Goal: Information Seeking & Learning: Check status

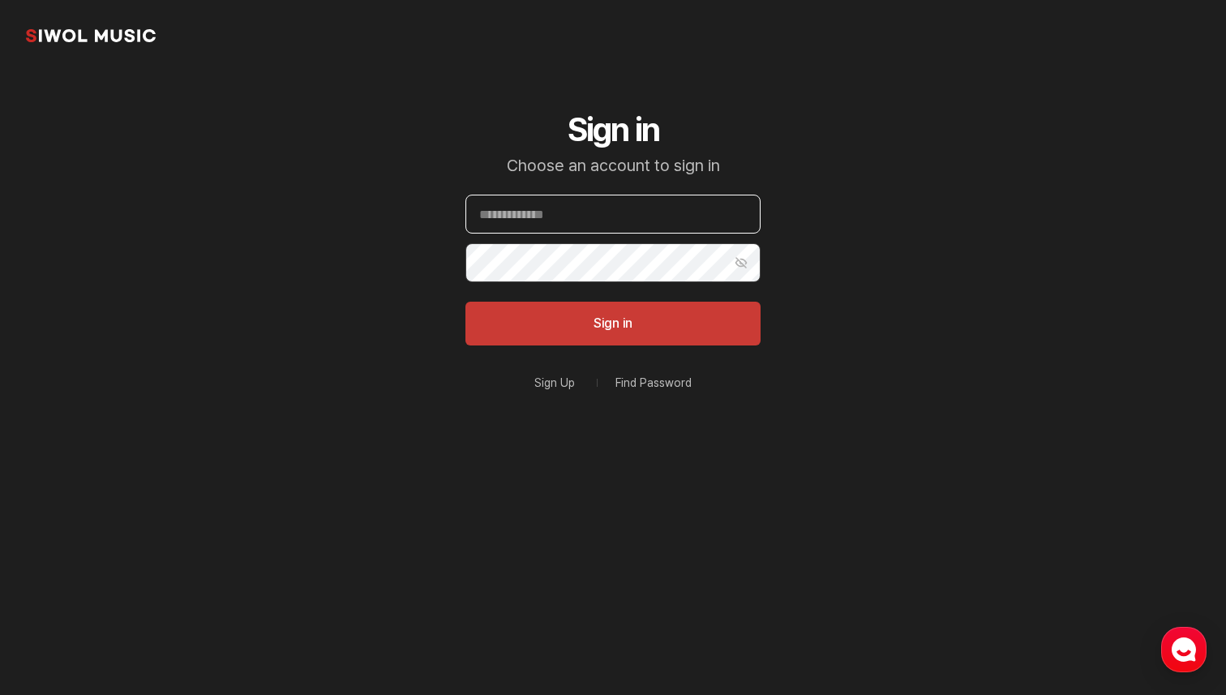
click at [582, 222] on input "Email" at bounding box center [613, 214] width 295 height 39
type input "**********"
click at [466, 302] on button "Sign in" at bounding box center [613, 324] width 295 height 44
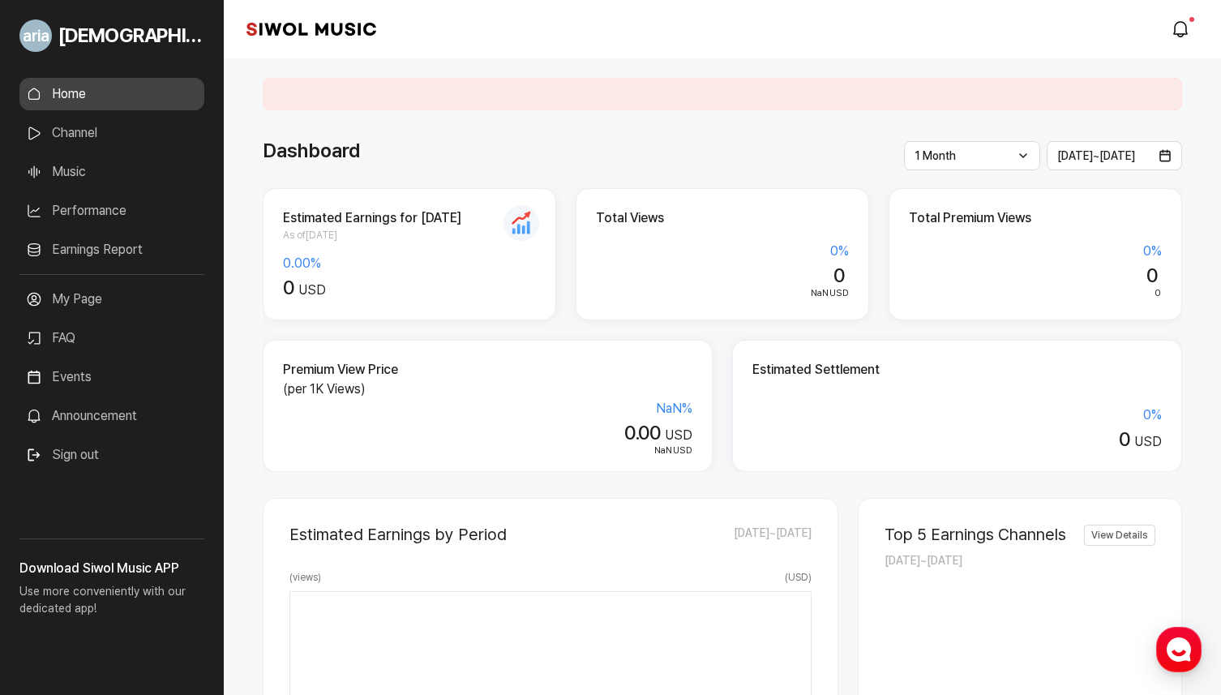
click at [123, 256] on link "Earnings Report" at bounding box center [111, 250] width 185 height 32
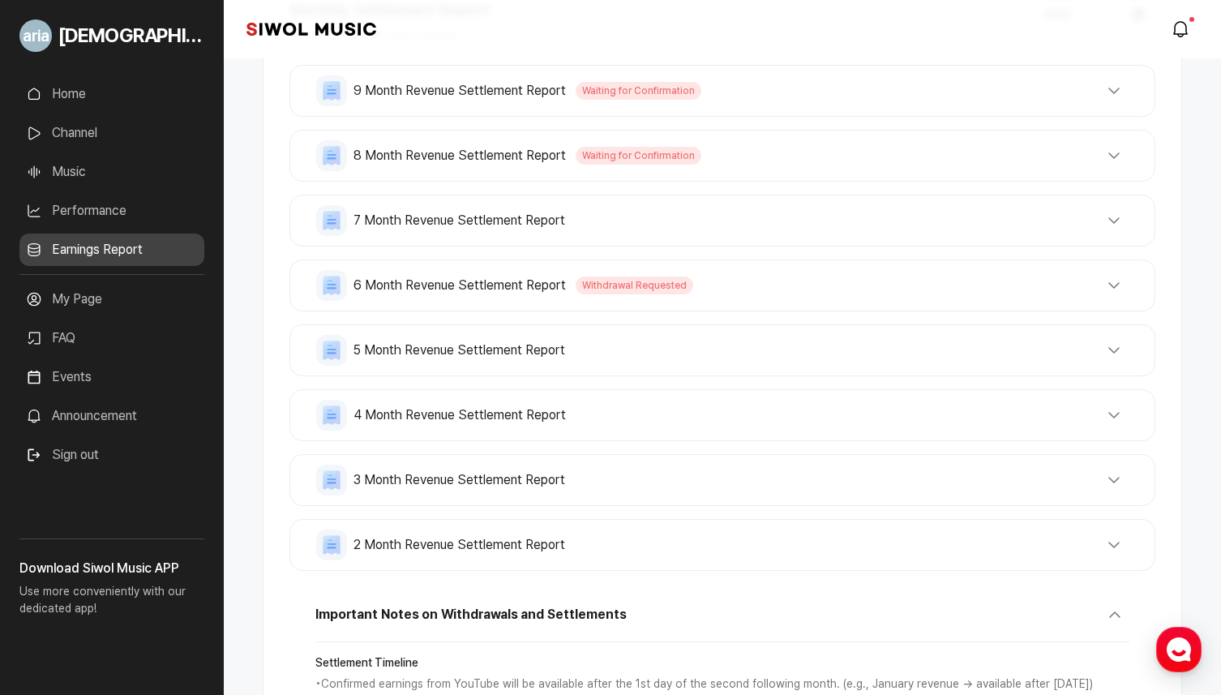
scroll to position [380, 0]
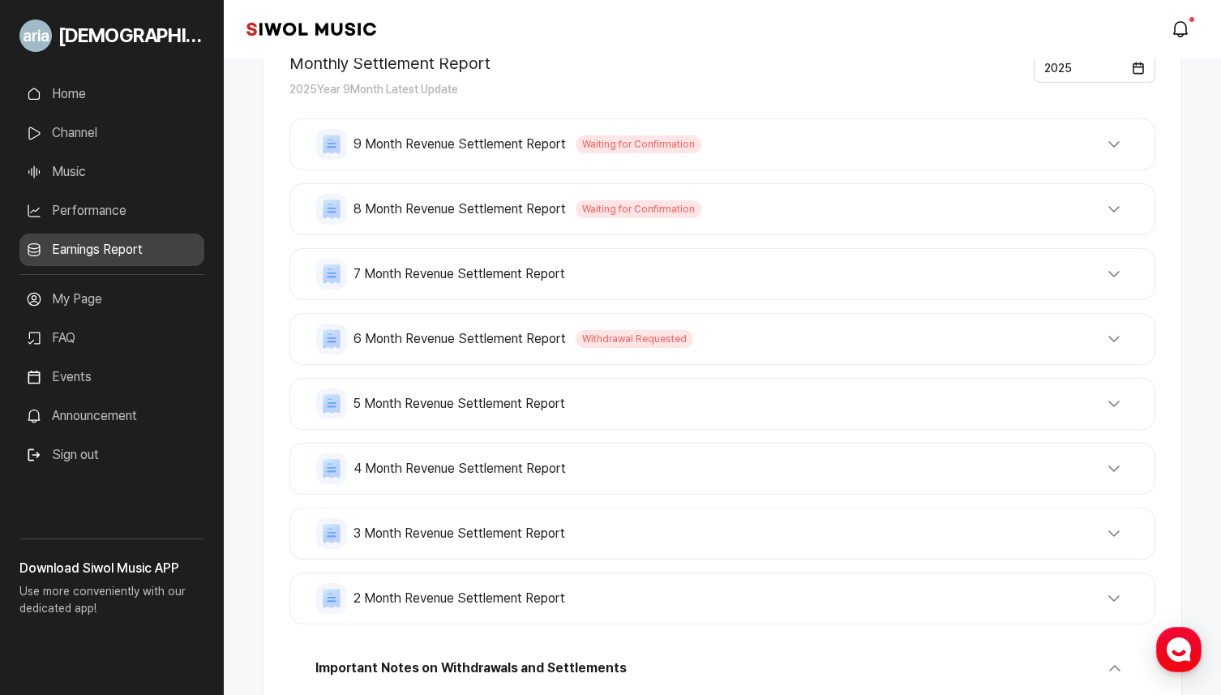
click at [744, 346] on button "6 Month Revenue Settlement Report Withdrawal Requested" at bounding box center [722, 339] width 813 height 31
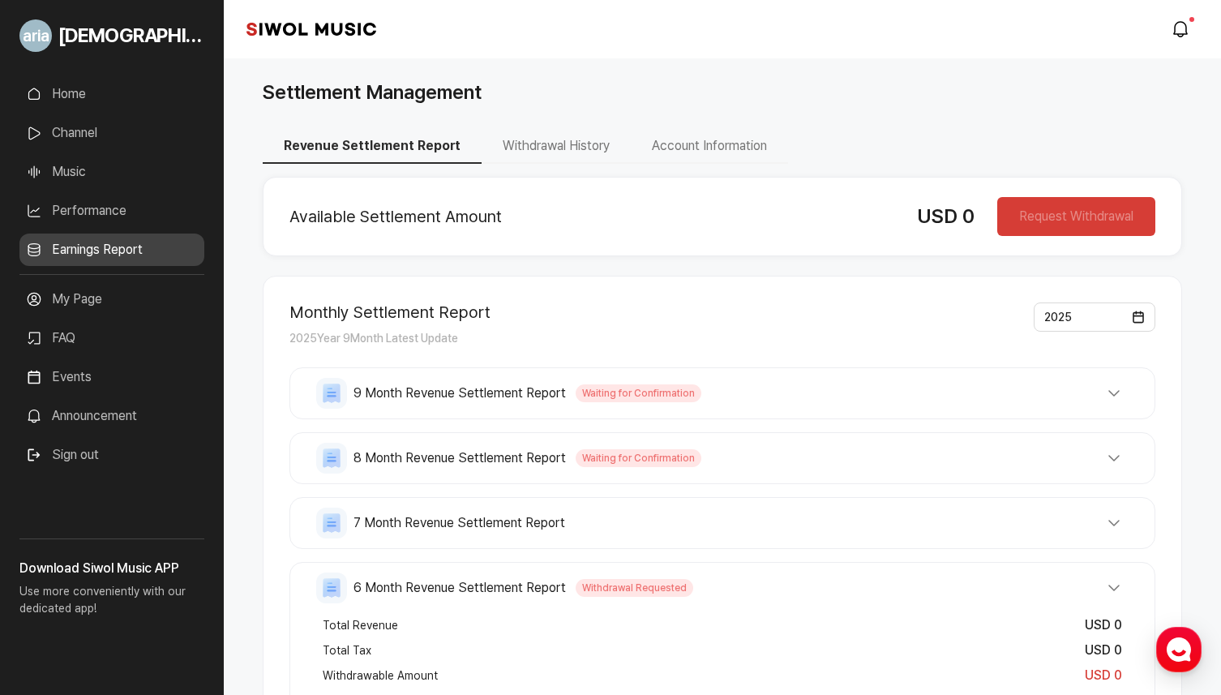
click at [696, 466] on button "8 Month Revenue Settlement Report Waiting for Confirmation" at bounding box center [722, 458] width 813 height 31
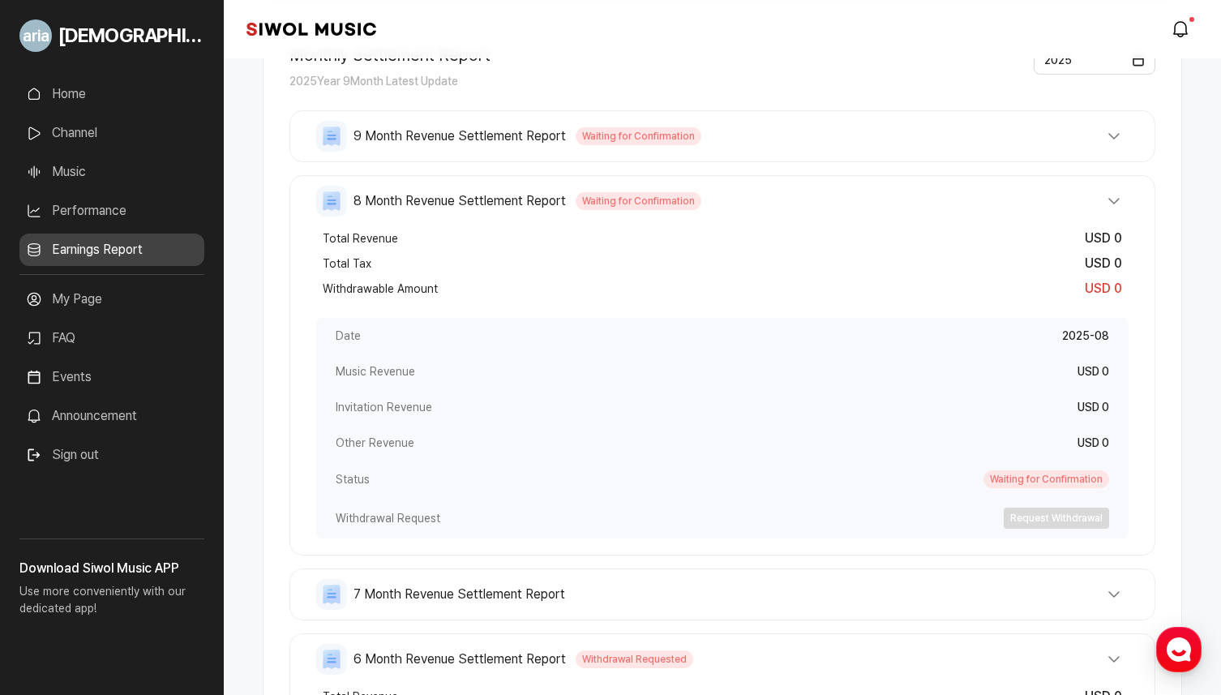
scroll to position [350, 0]
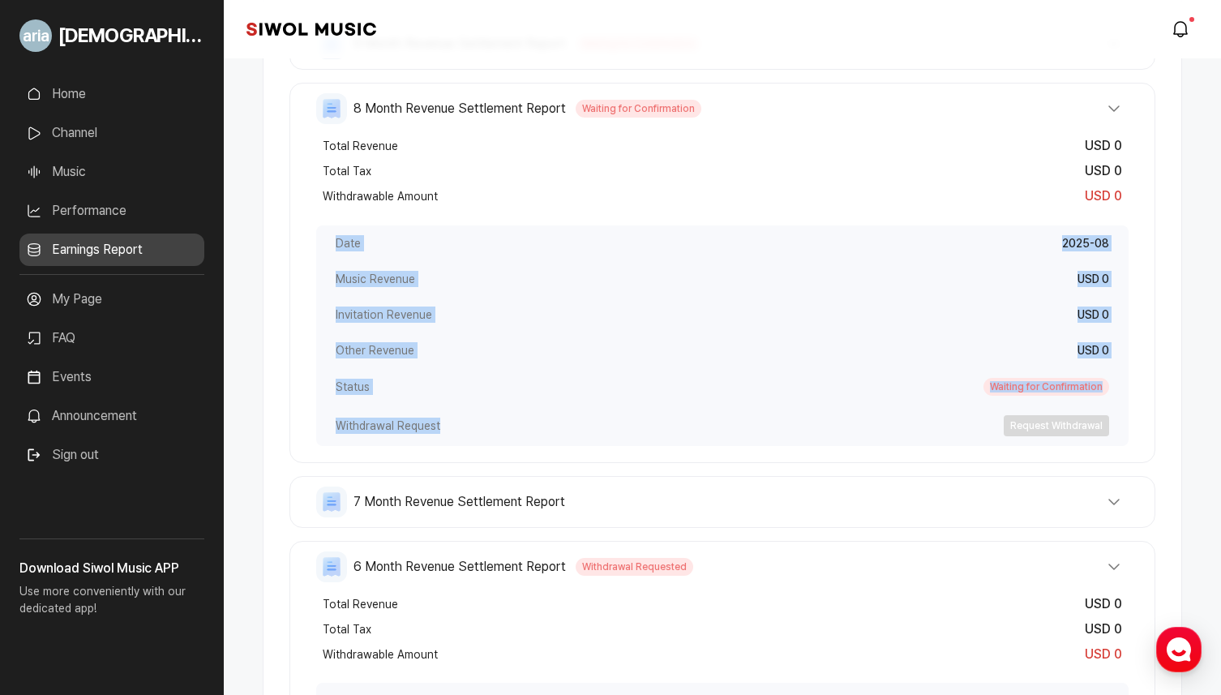
drag, startPoint x: 337, startPoint y: 243, endPoint x: 466, endPoint y: 426, distance: 223.4
click at [466, 426] on div "Date 2025-08 Music Revenue USD 0 Invitation Revenue USD 0 Other Revenue USD 0 S…" at bounding box center [722, 335] width 813 height 221
copy div "Date 2025-08 Music Revenue USD 0 Invitation Revenue USD 0 Other Revenue USD 0 S…"
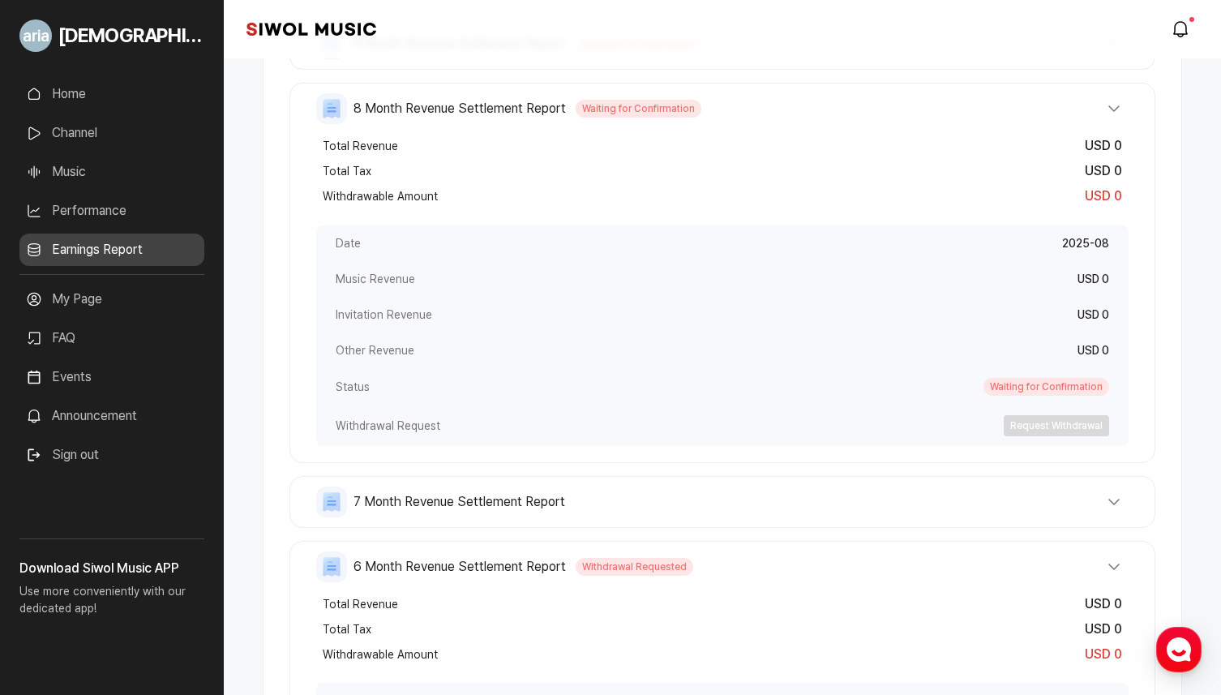
click at [401, 358] on div "Other Revenue USD 0" at bounding box center [722, 351] width 813 height 36
drag, startPoint x: 412, startPoint y: 354, endPoint x: 328, endPoint y: 348, distance: 84.6
click at [328, 348] on div "Other Revenue USD 0" at bounding box center [722, 351] width 813 height 36
copy span "Other Revenue"
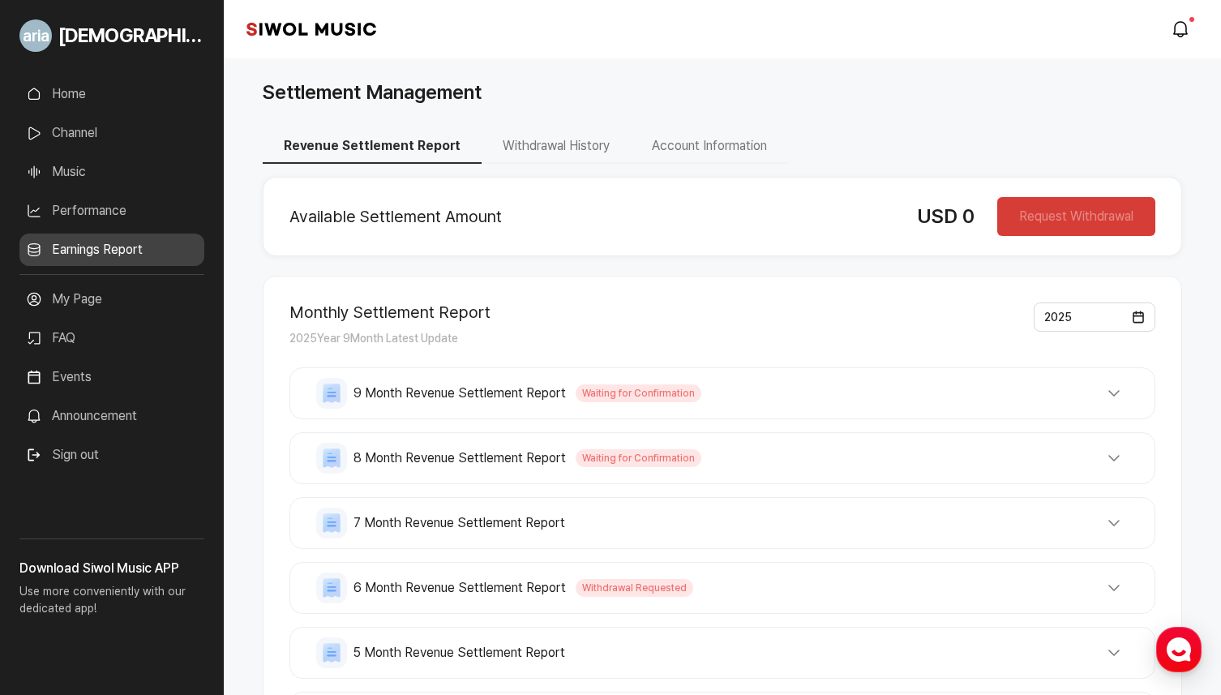
click at [74, 445] on button "Sign out" at bounding box center [62, 455] width 86 height 32
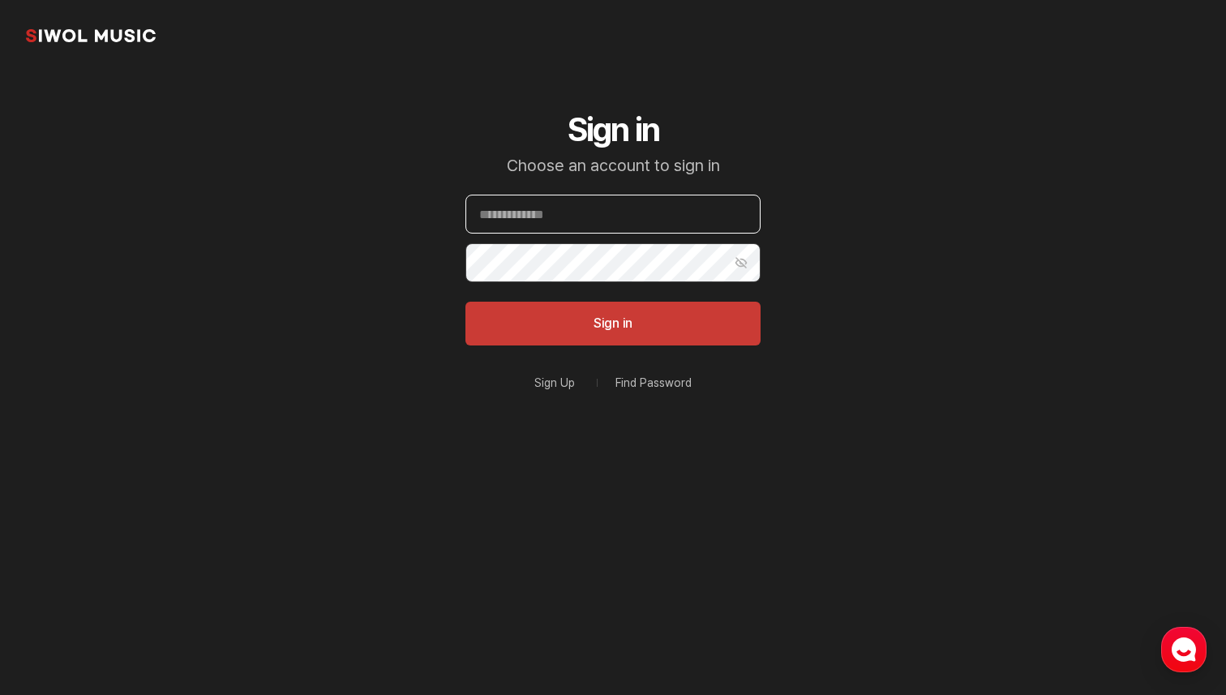
click at [565, 221] on input "Email" at bounding box center [613, 214] width 295 height 39
paste input "**********"
type input "**********"
click at [466, 302] on button "Sign in" at bounding box center [613, 324] width 295 height 44
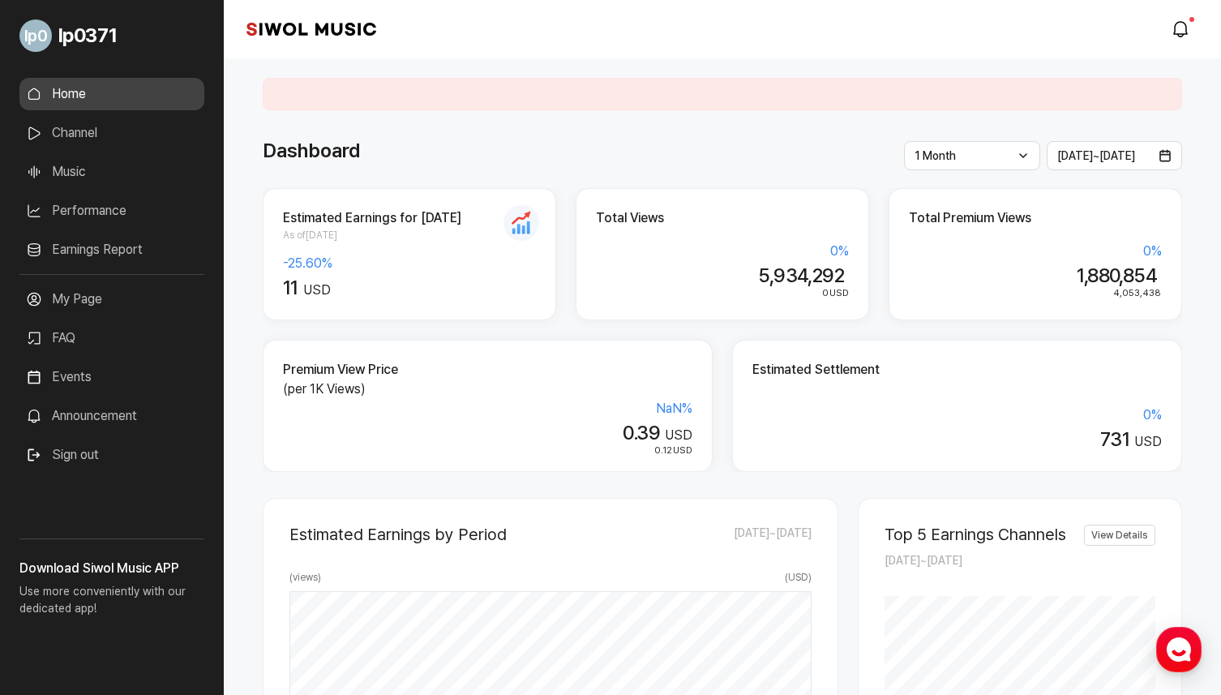
click at [95, 250] on link "Earnings Report" at bounding box center [111, 250] width 185 height 32
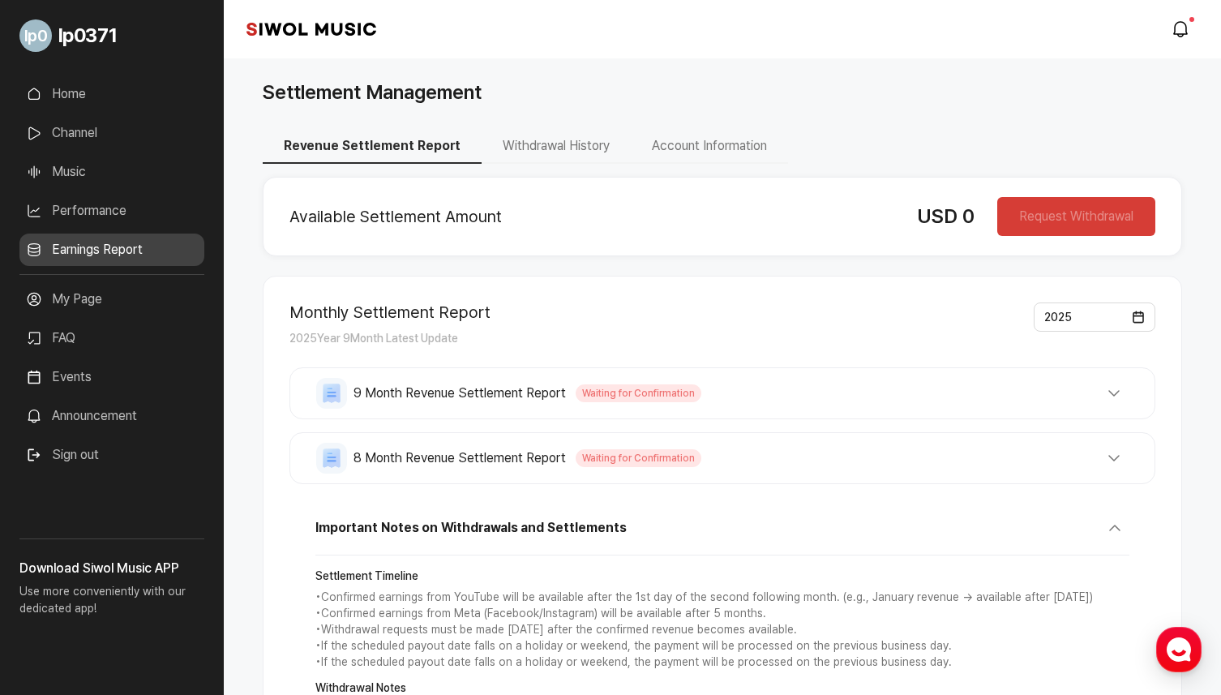
click at [446, 460] on span "8 Month Revenue Settlement Report" at bounding box center [460, 457] width 212 height 19
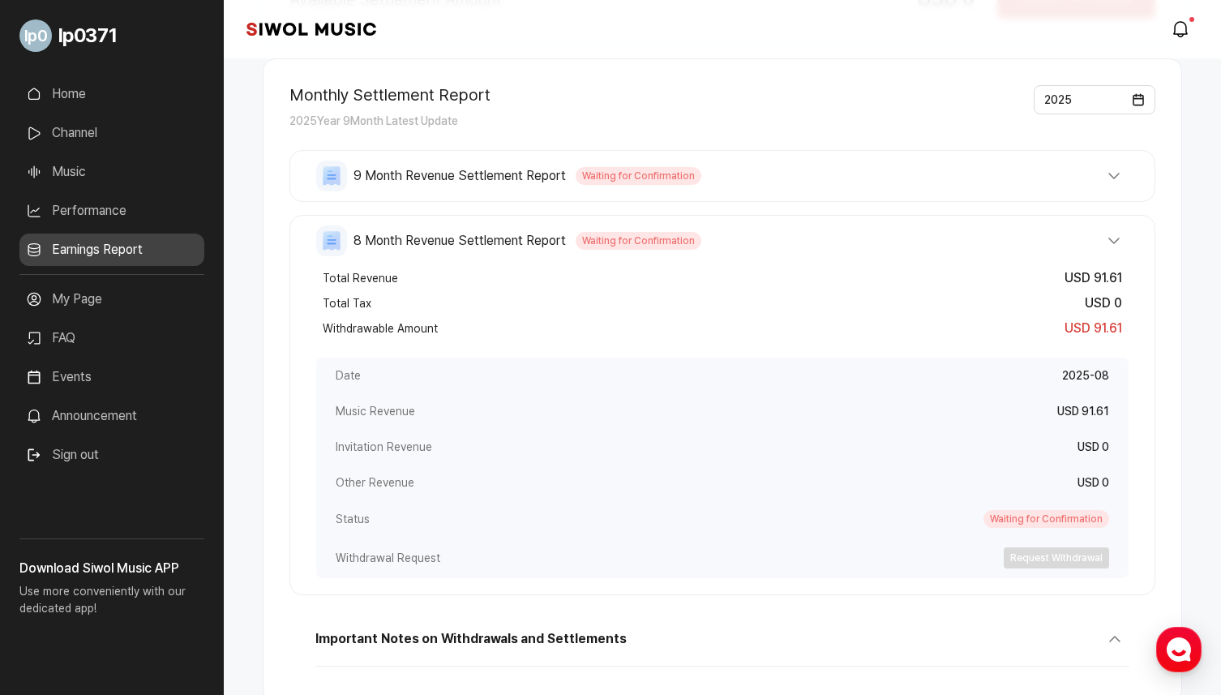
scroll to position [219, 0]
click at [587, 191] on div "9 Month Revenue Settlement Report Waiting for Confirmation Total Revenue USD 64…" at bounding box center [723, 174] width 866 height 52
click at [578, 177] on span "Waiting for Confirmation" at bounding box center [639, 174] width 126 height 18
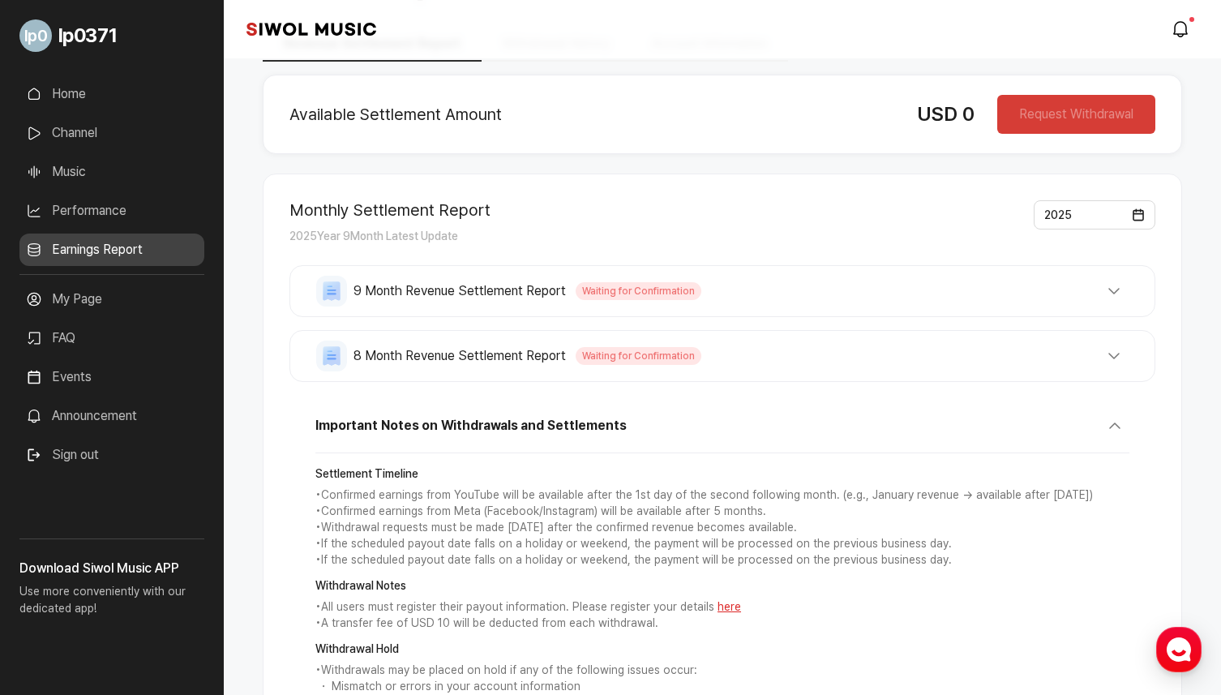
scroll to position [0, 0]
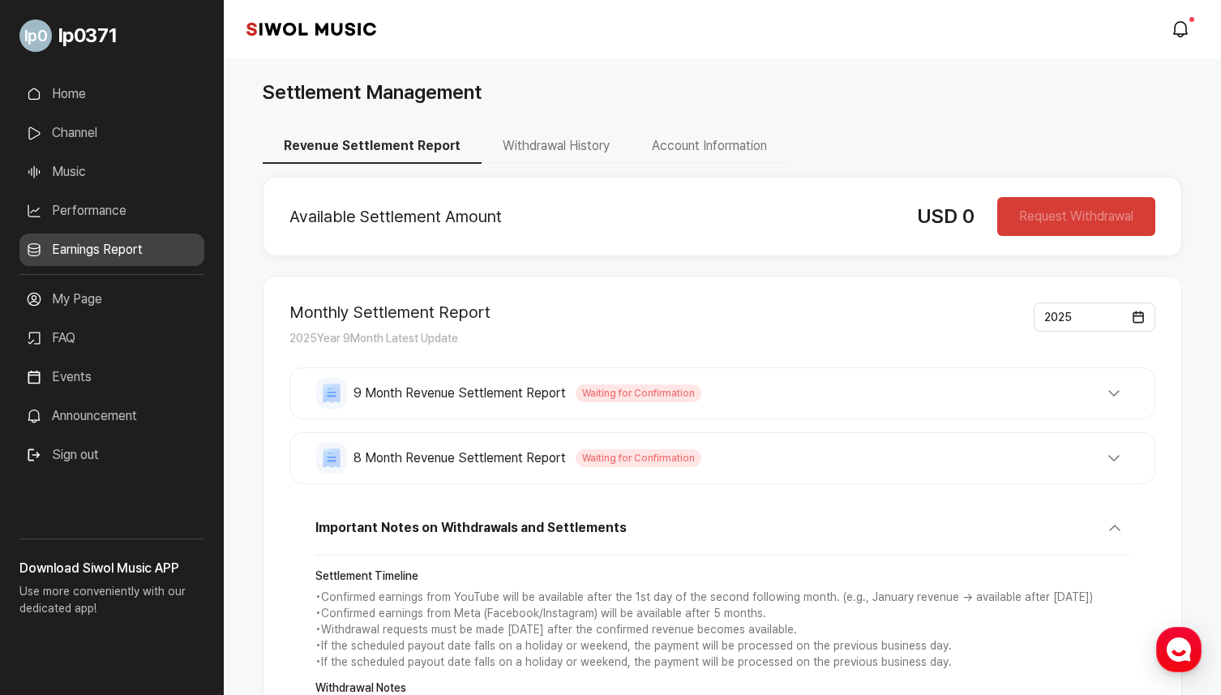
click at [105, 445] on button "Sign out" at bounding box center [62, 455] width 86 height 32
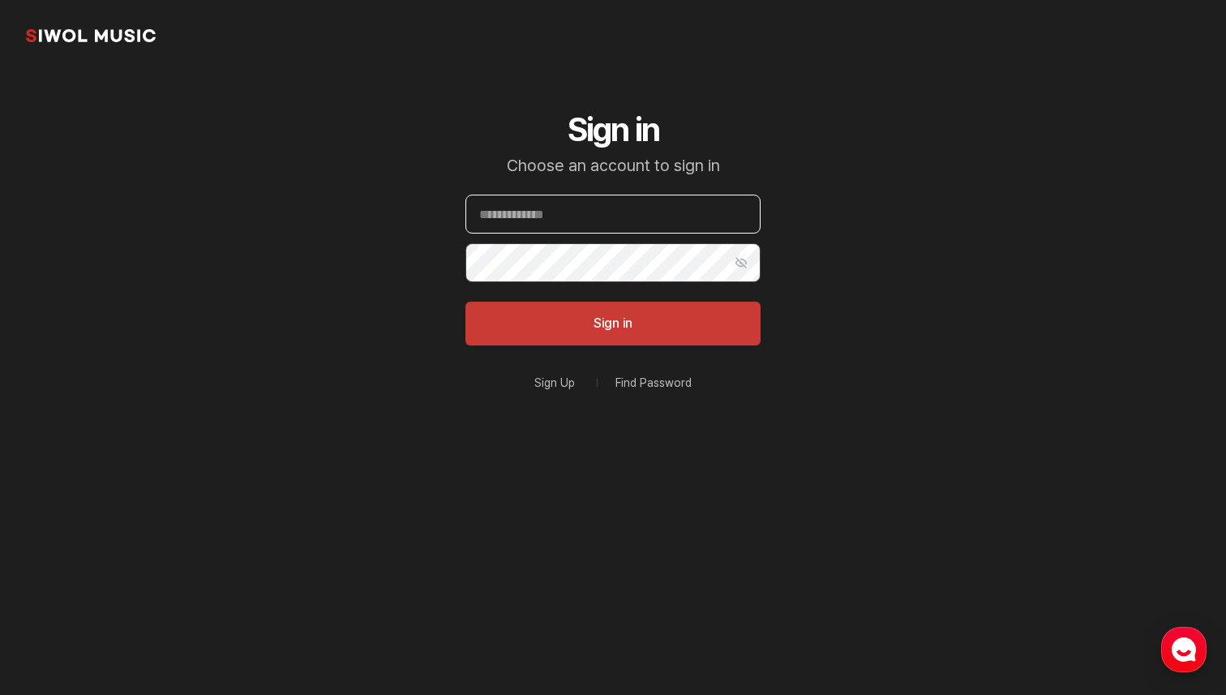
click at [590, 223] on input "Email" at bounding box center [613, 214] width 295 height 39
paste input "**********"
type input "**********"
click at [466, 302] on button "Sign in" at bounding box center [613, 324] width 295 height 44
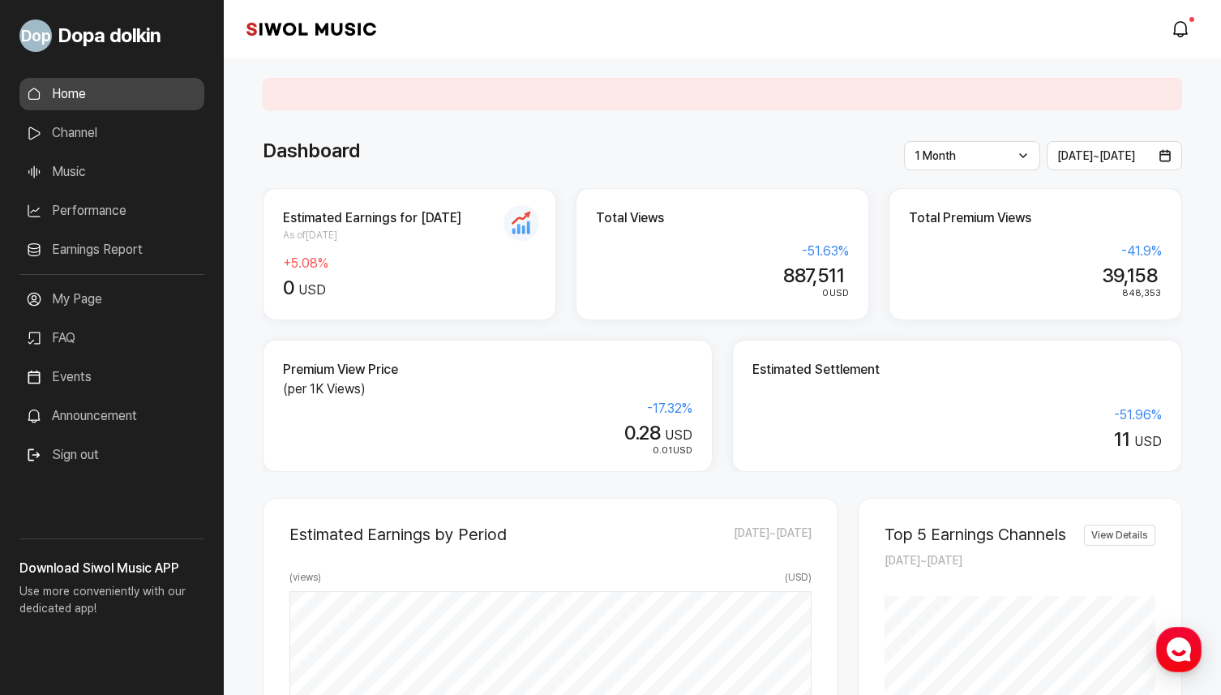
click at [118, 259] on link "Earnings Report" at bounding box center [111, 250] width 185 height 32
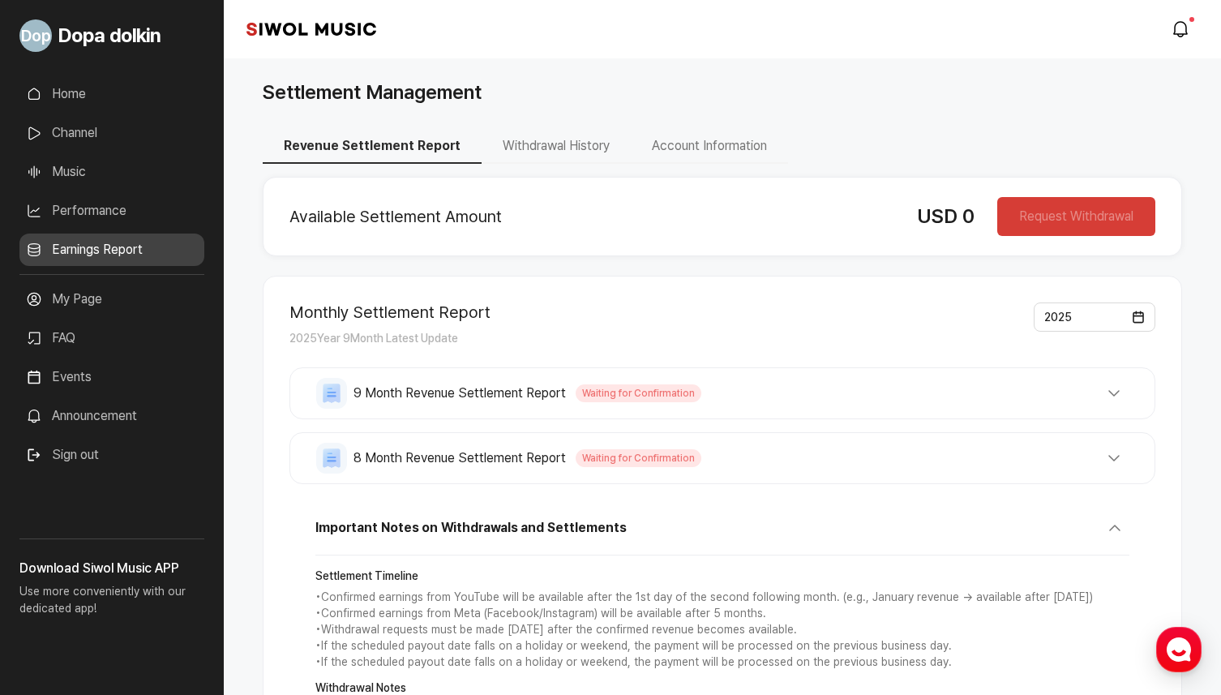
click at [612, 270] on div "Available Settlement Amount USD 0 Request Withdrawal Monthly Settlement Report …" at bounding box center [723, 560] width 920 height 766
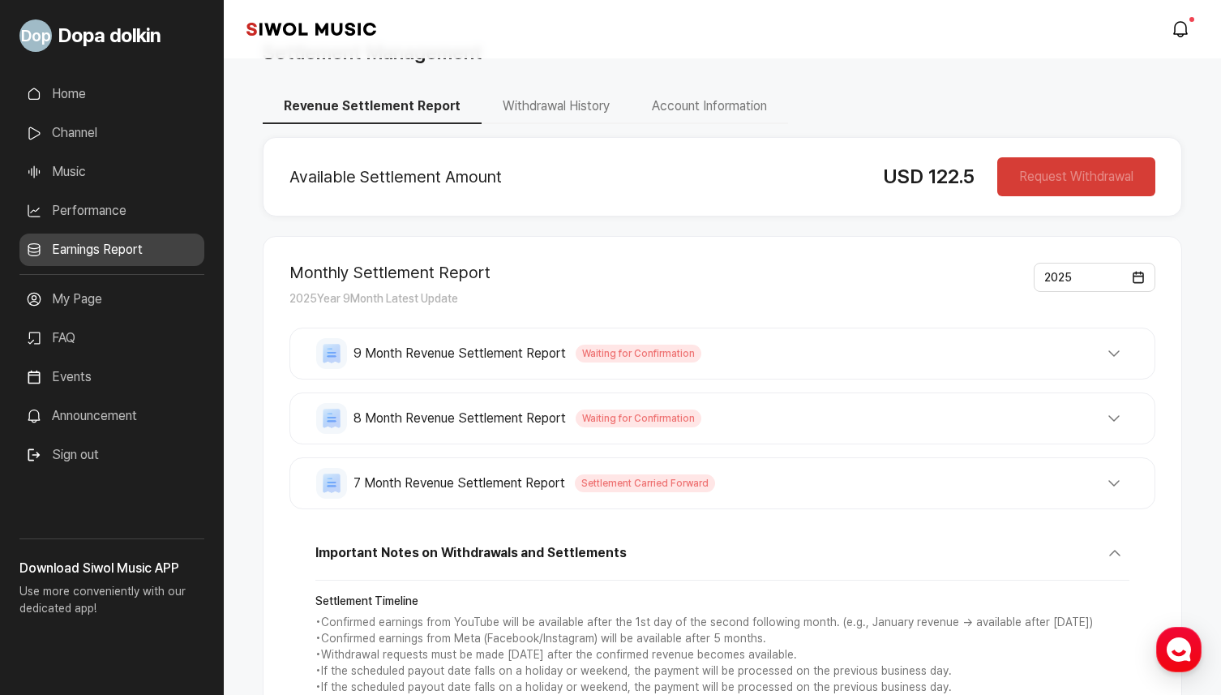
scroll to position [45, 0]
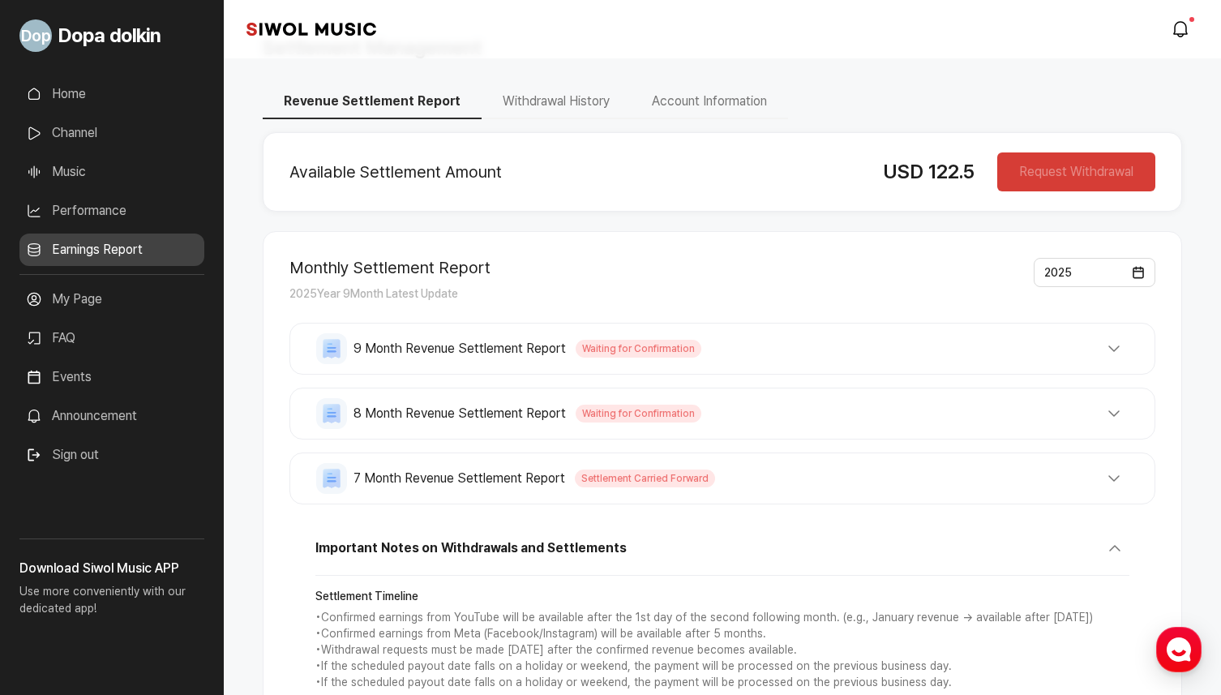
click at [612, 496] on div "7 Month Revenue Settlement Report Settlement Carried Forward Total Revenue USD …" at bounding box center [723, 479] width 866 height 52
click at [599, 474] on span "Settlement Carried Forward" at bounding box center [645, 479] width 140 height 18
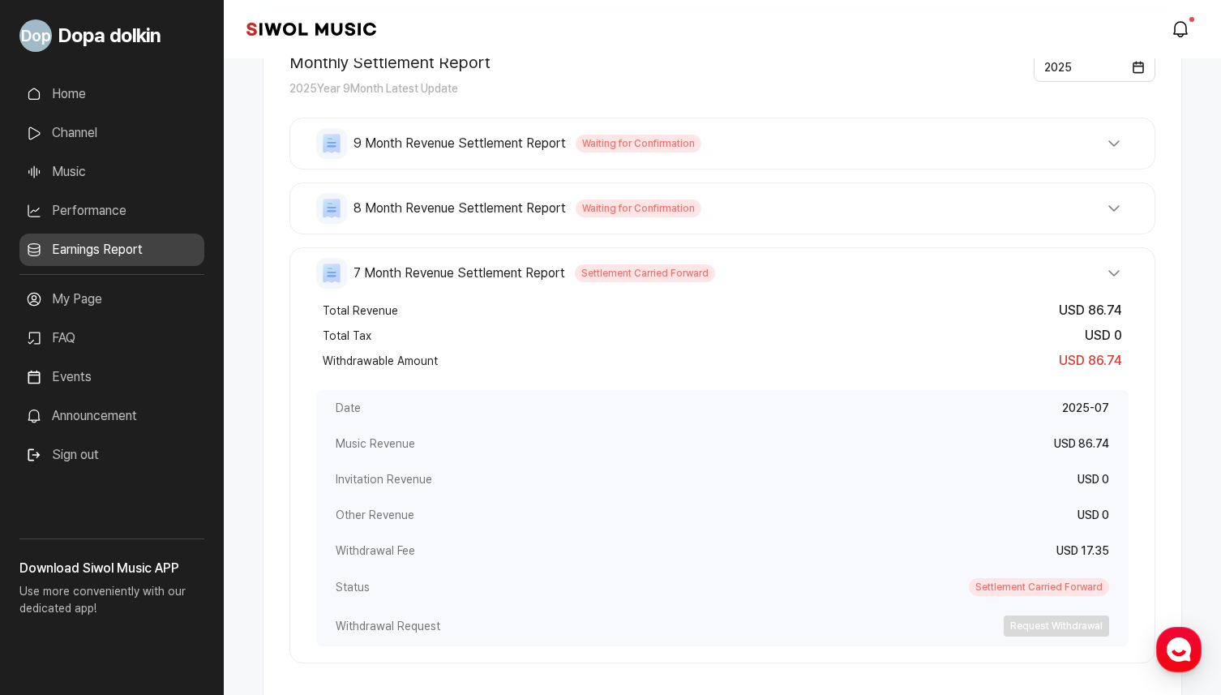
scroll to position [391, 0]
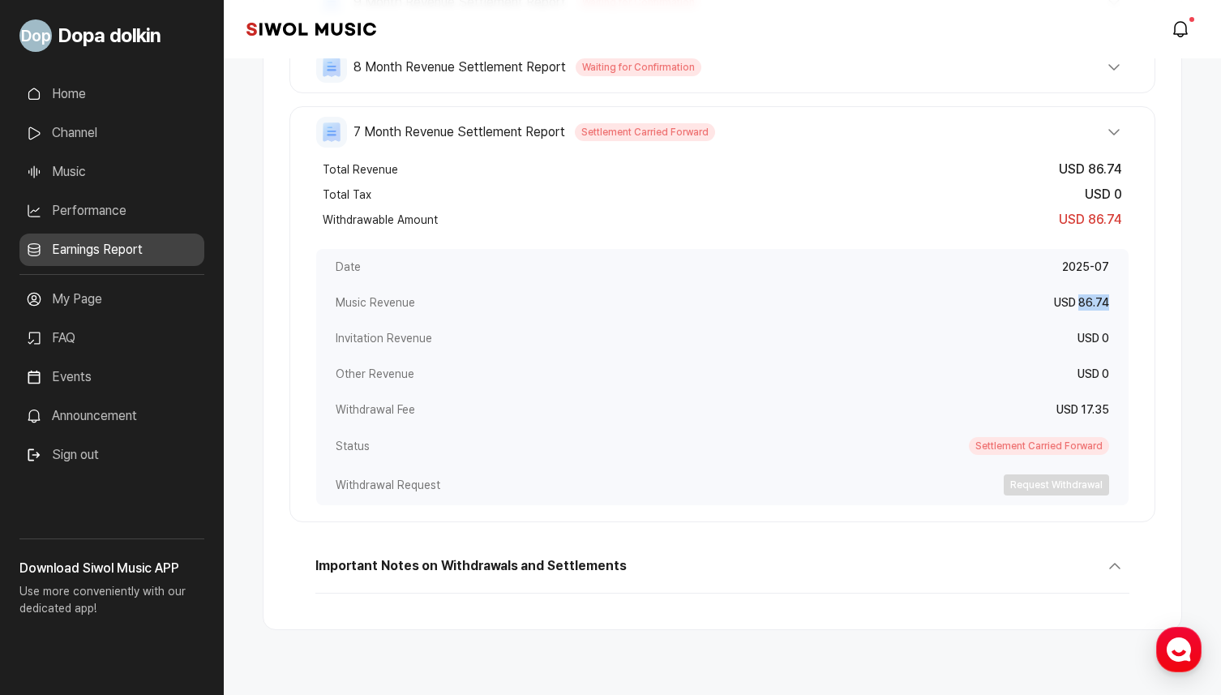
drag, startPoint x: 1081, startPoint y: 303, endPoint x: 1109, endPoint y: 305, distance: 28.4
click at [1109, 305] on div "Music Revenue USD 86.74" at bounding box center [722, 303] width 813 height 36
drag, startPoint x: 1109, startPoint y: 304, endPoint x: 1084, endPoint y: 304, distance: 24.3
click at [1084, 304] on span "USD 86.74" at bounding box center [1081, 302] width 55 height 13
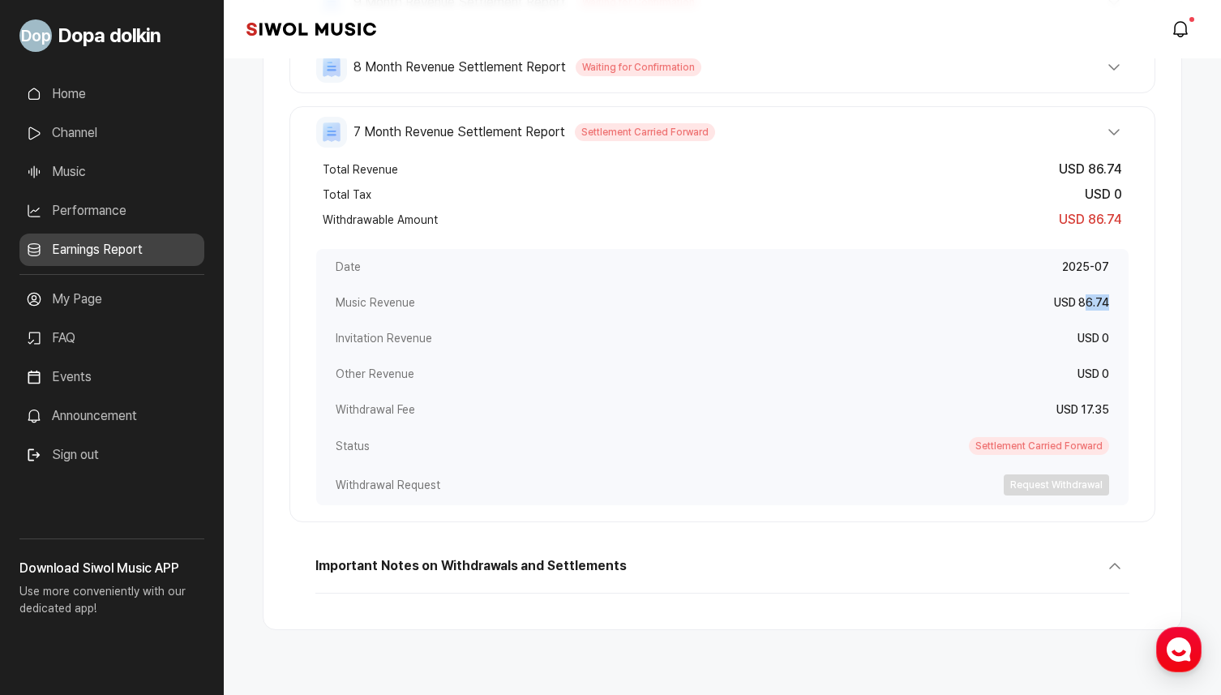
click at [1084, 304] on span "USD 86.74" at bounding box center [1081, 302] width 55 height 13
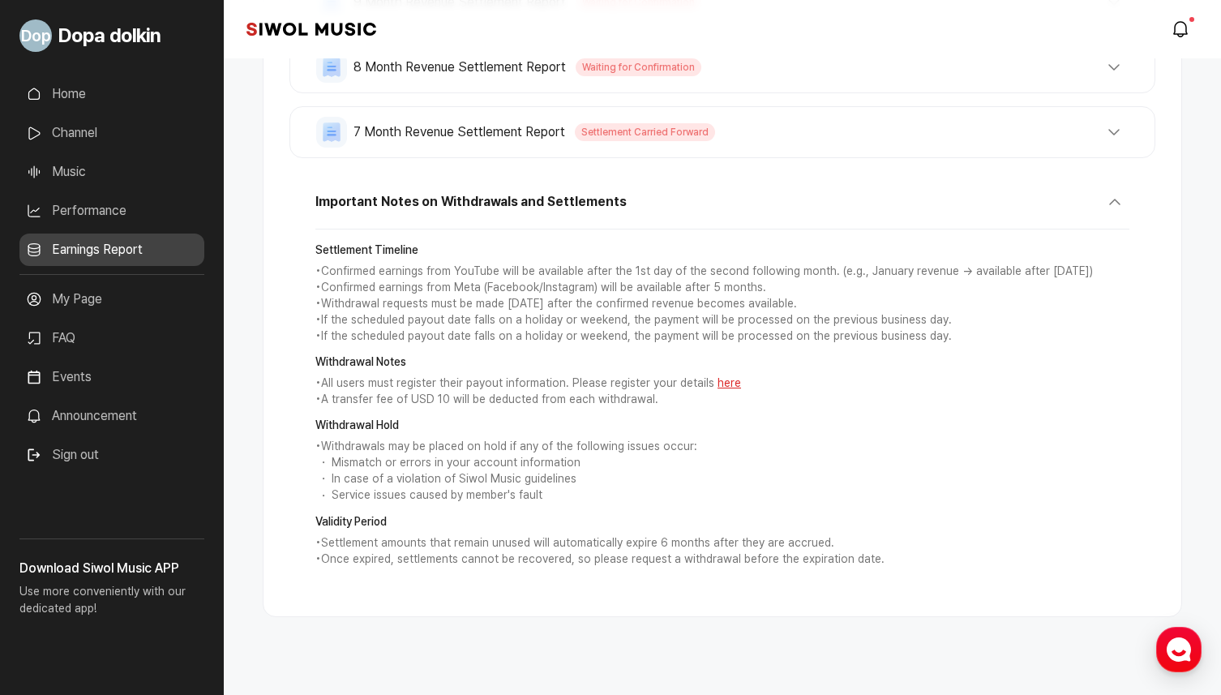
click at [1048, 106] on div "7 Month Revenue Settlement Report Settlement Carried Forward Total Revenue USD …" at bounding box center [723, 132] width 866 height 52
click at [1053, 129] on button "7 Month Revenue Settlement Report Settlement Carried Forward" at bounding box center [722, 132] width 813 height 31
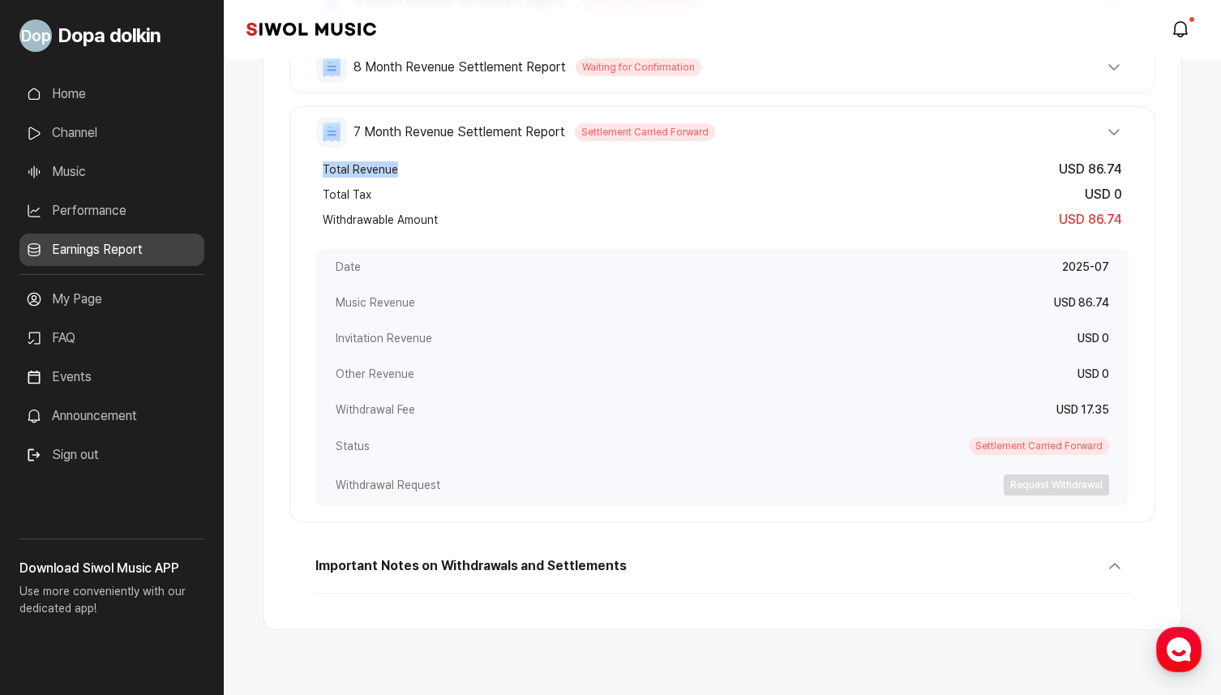
drag, startPoint x: 320, startPoint y: 170, endPoint x: 404, endPoint y: 173, distance: 84.4
click at [404, 173] on div "Total Revenue USD 86.74" at bounding box center [722, 169] width 813 height 25
copy span "Total Revenue"
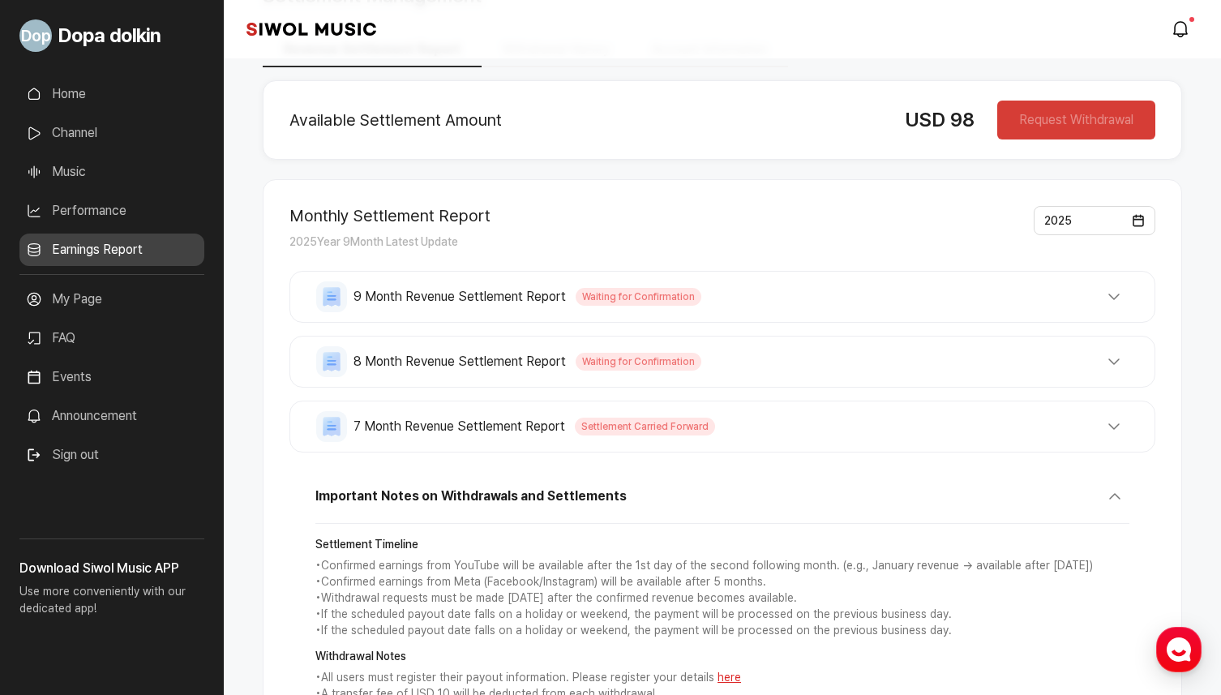
scroll to position [66, 0]
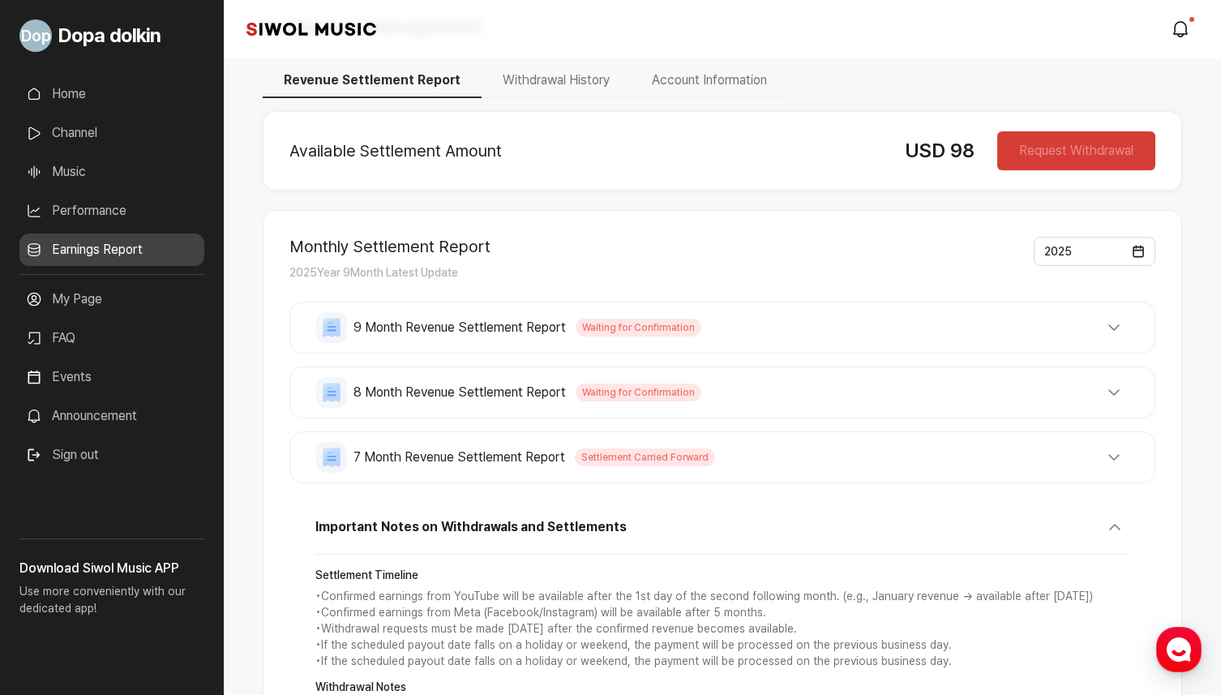
click at [624, 441] on div "7 Month Revenue Settlement Report Settlement Carried Forward Total Revenue USD …" at bounding box center [723, 457] width 866 height 52
click at [628, 469] on button "7 Month Revenue Settlement Report Settlement Carried Forward" at bounding box center [722, 457] width 813 height 31
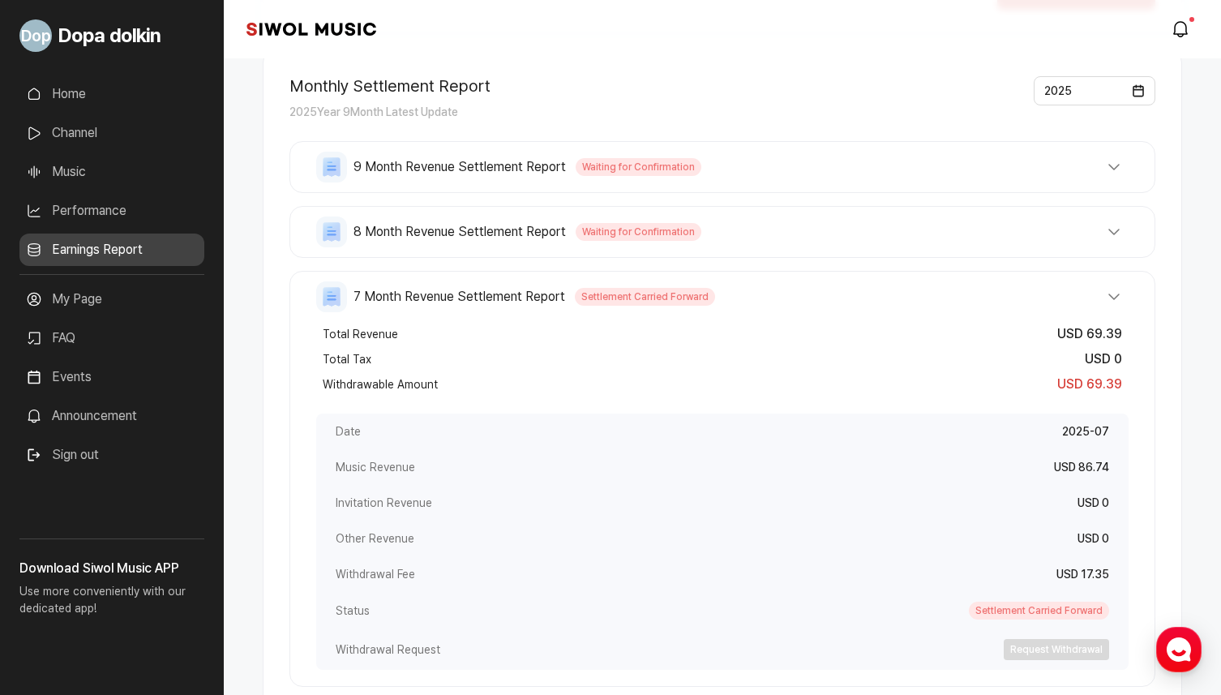
scroll to position [316, 0]
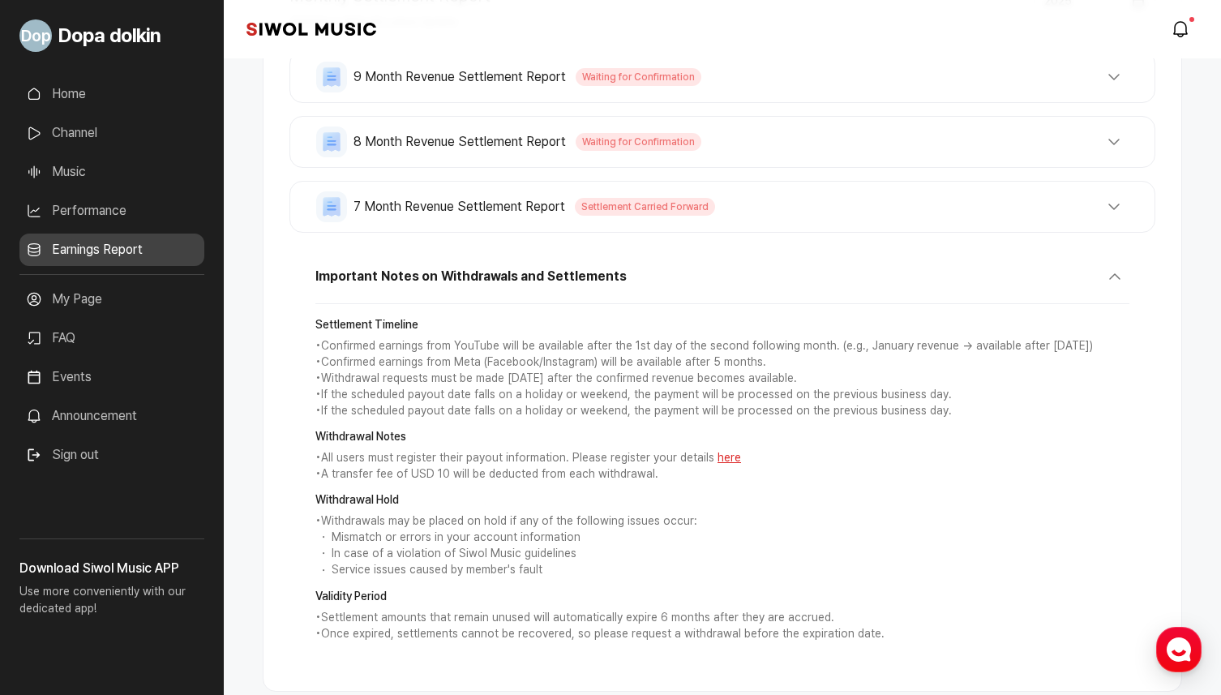
click at [701, 204] on span "Settlement Carried Forward" at bounding box center [645, 207] width 140 height 18
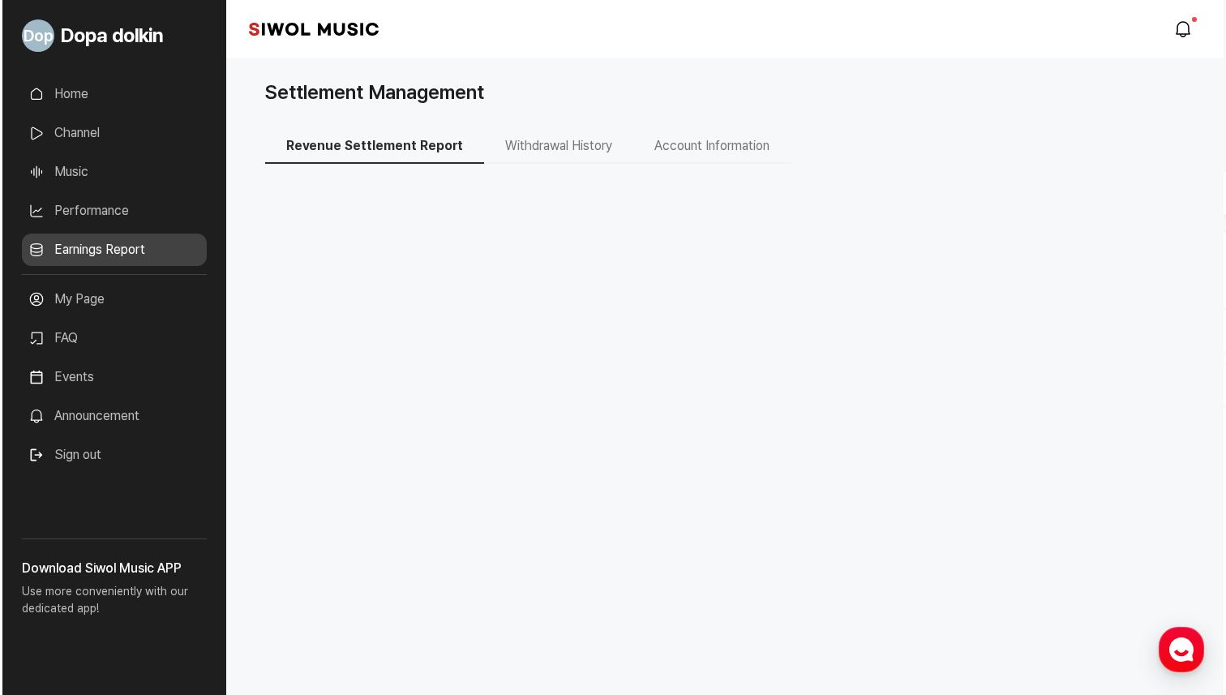
scroll to position [0, 0]
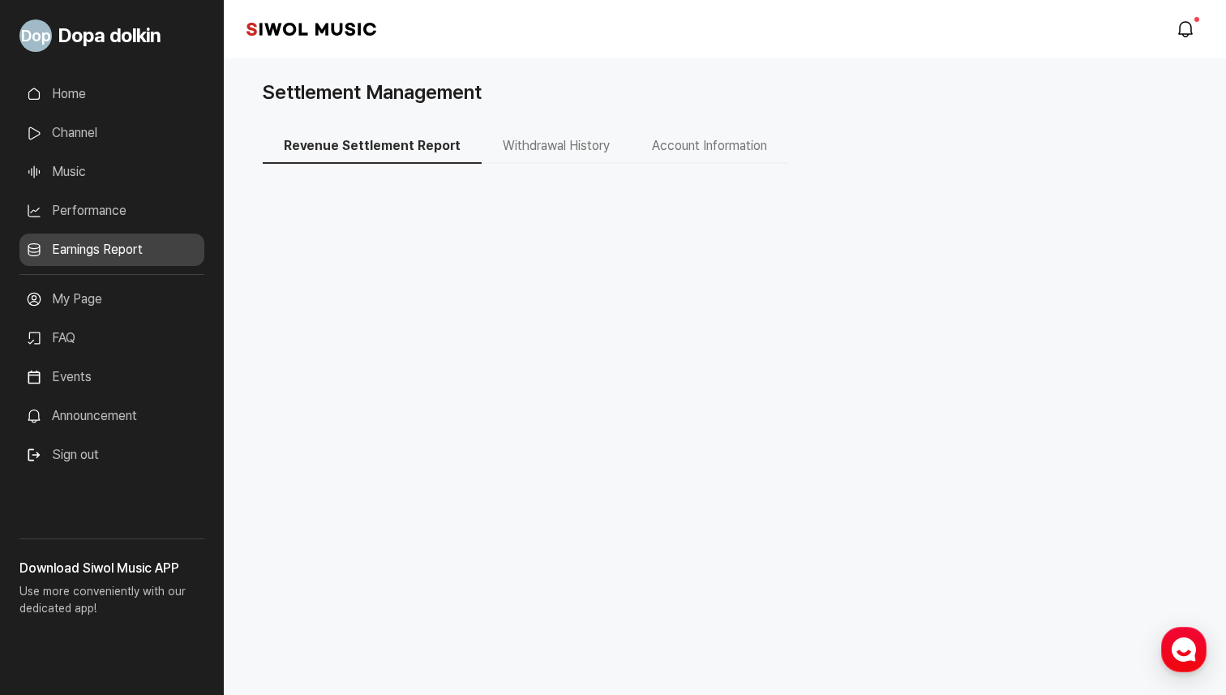
click at [97, 238] on link "Earnings Report" at bounding box center [111, 250] width 185 height 32
click at [294, 240] on div "Settlement Management Revenue Settlement Report Withdrawal History Account Info…" at bounding box center [725, 158] width 1002 height 201
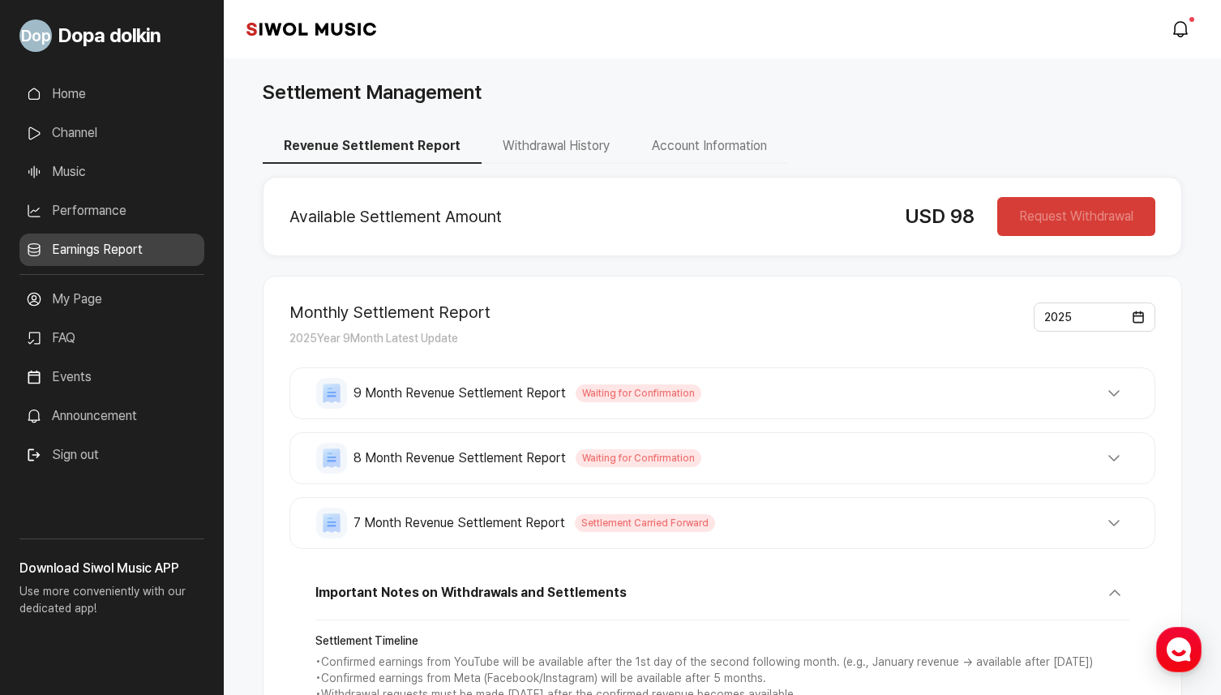
click at [683, 542] on div "7 Month Revenue Settlement Report Settlement Carried Forward Total Revenue USD …" at bounding box center [723, 523] width 866 height 52
click at [722, 515] on button "7 Month Revenue Settlement Report Settlement Carried Forward" at bounding box center [722, 523] width 813 height 31
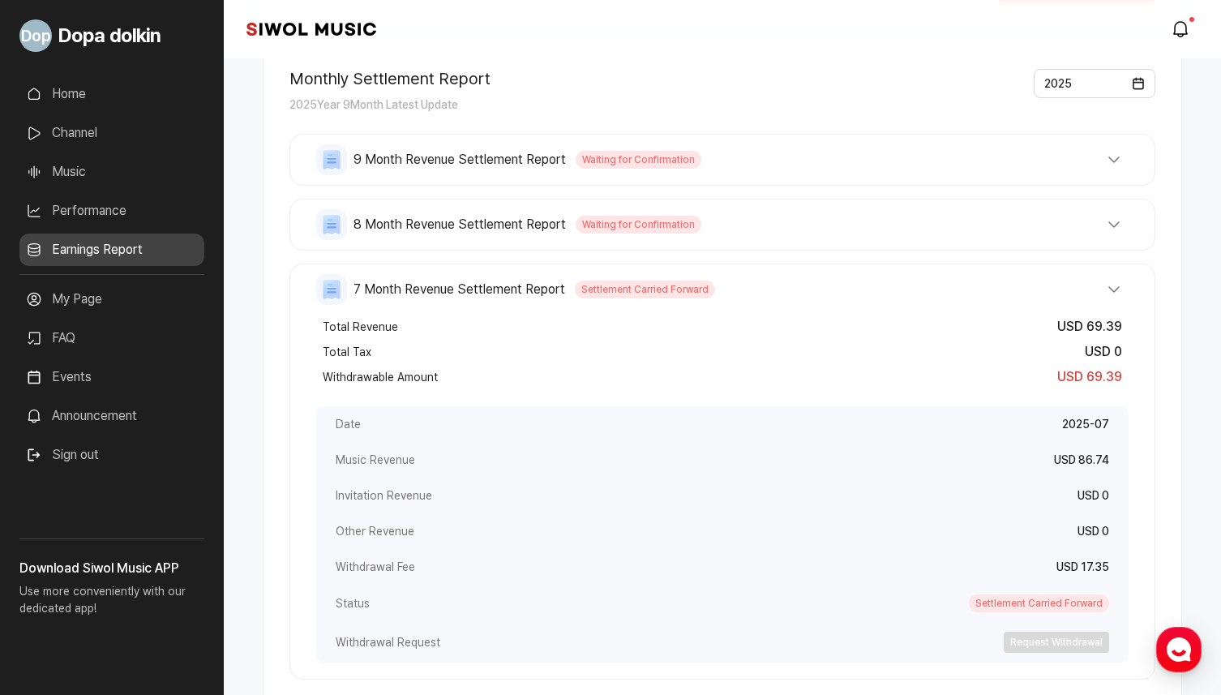
scroll to position [315, 0]
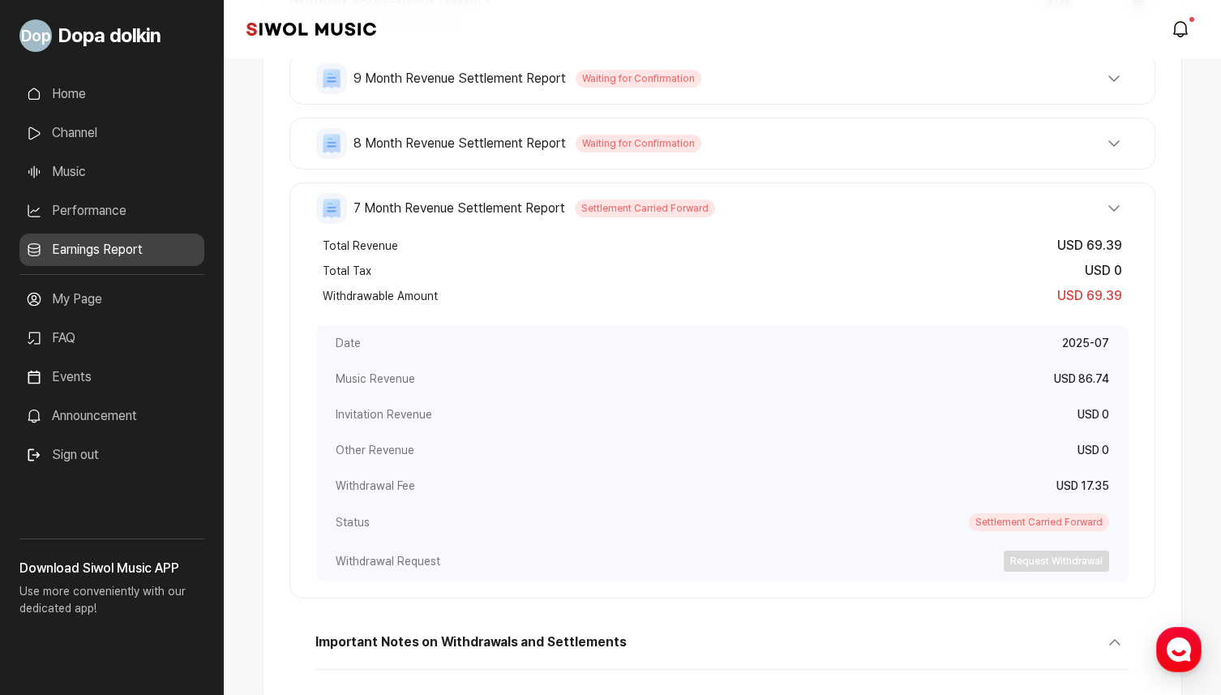
click at [342, 486] on span "Withdrawal Fee" at bounding box center [375, 486] width 79 height 16
drag, startPoint x: 339, startPoint y: 486, endPoint x: 530, endPoint y: 492, distance: 191.5
click at [531, 492] on div "Withdrawal Fee USD 17.35" at bounding box center [722, 486] width 813 height 36
click at [356, 486] on span "Withdrawal Fee" at bounding box center [375, 486] width 79 height 16
drag, startPoint x: 325, startPoint y: 282, endPoint x: 352, endPoint y: 282, distance: 26.8
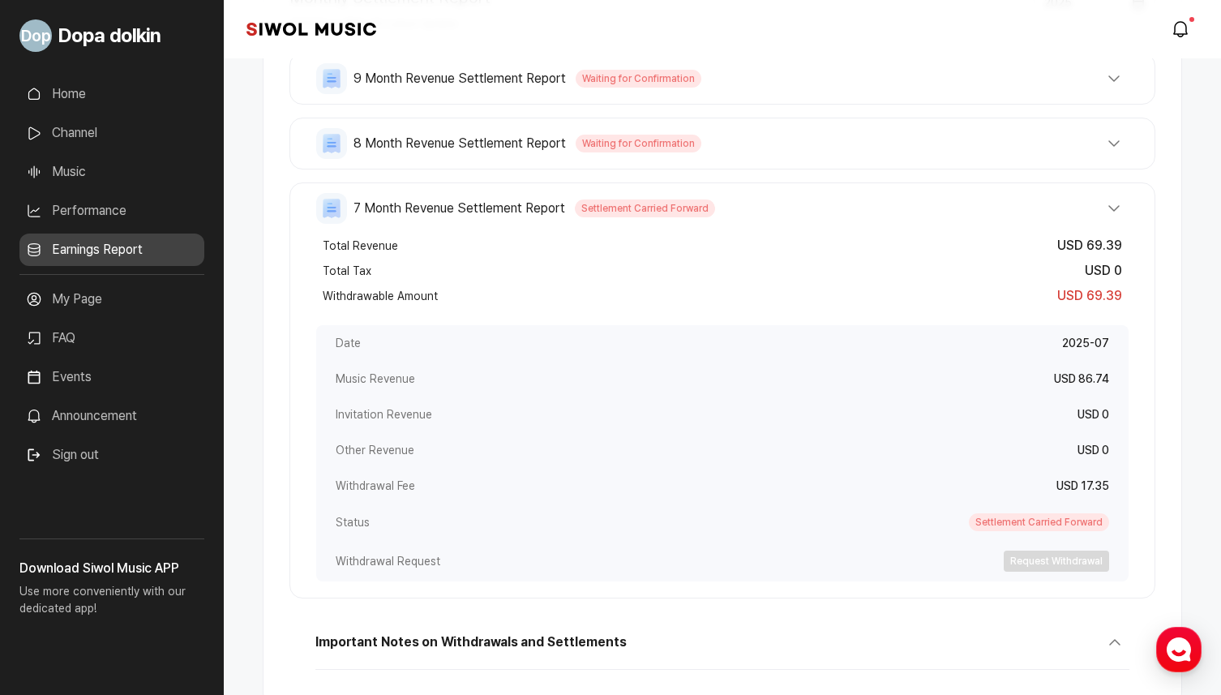
click at [352, 282] on div "Total Tax USD 0" at bounding box center [722, 271] width 813 height 25
drag, startPoint x: 325, startPoint y: 284, endPoint x: 342, endPoint y: 282, distance: 17.1
click at [342, 282] on div "Total Revenue USD 69.39 Total Tax USD 0 Withdrawable Amount USD 69.39" at bounding box center [722, 271] width 813 height 88
click at [321, 269] on div "Total Tax USD 0" at bounding box center [722, 271] width 813 height 25
drag, startPoint x: 320, startPoint y: 269, endPoint x: 384, endPoint y: 267, distance: 64.1
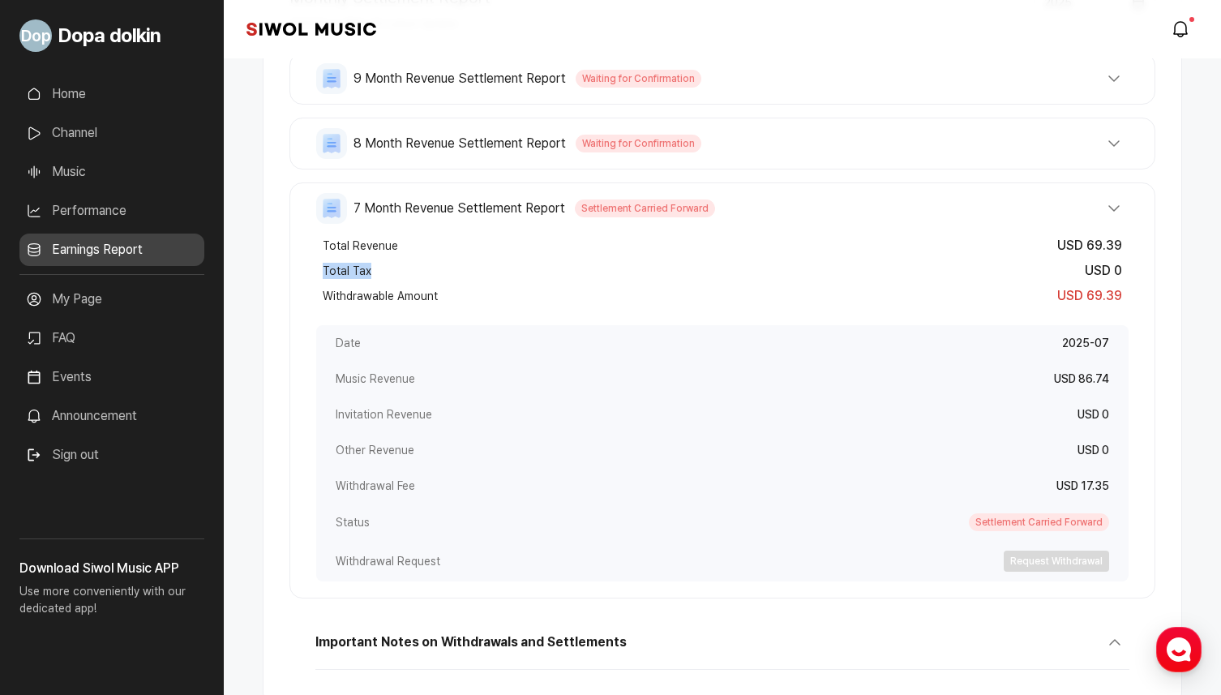
click at [384, 267] on div "Total Tax USD 0" at bounding box center [722, 271] width 813 height 25
click at [321, 281] on div "Total Tax USD 0" at bounding box center [722, 271] width 813 height 25
drag, startPoint x: 323, startPoint y: 273, endPoint x: 375, endPoint y: 274, distance: 51.9
click at [375, 274] on div "Total Tax USD 0" at bounding box center [722, 271] width 813 height 25
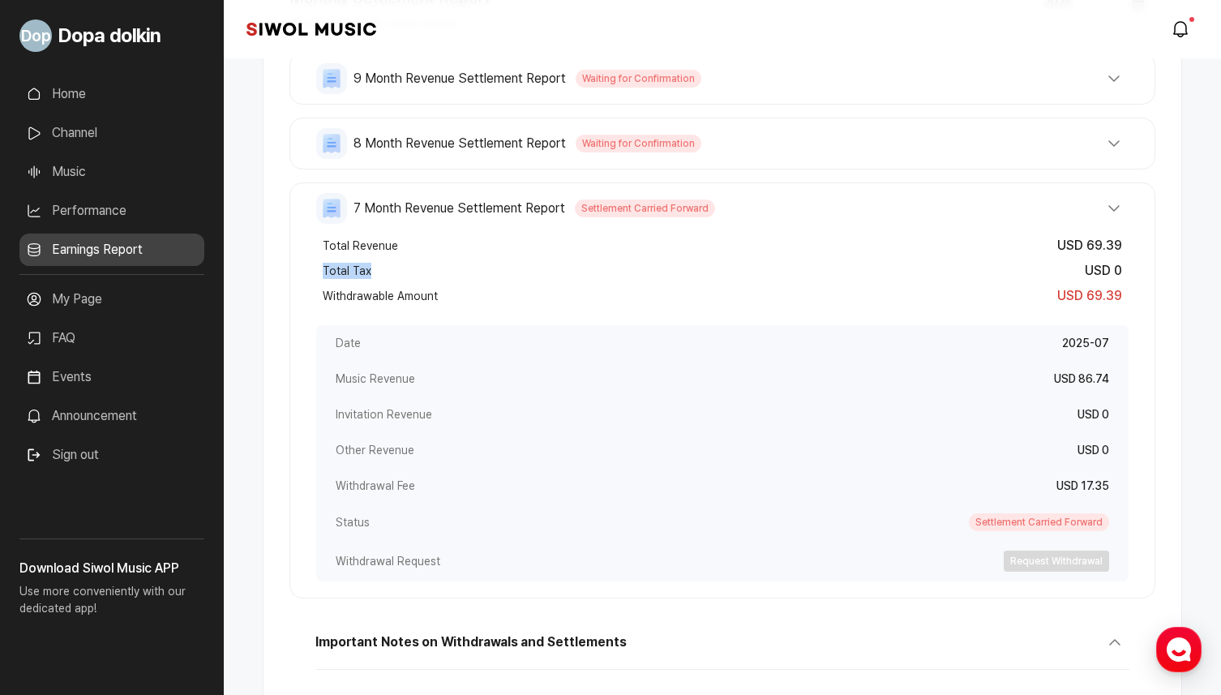
copy span "Total Tax"
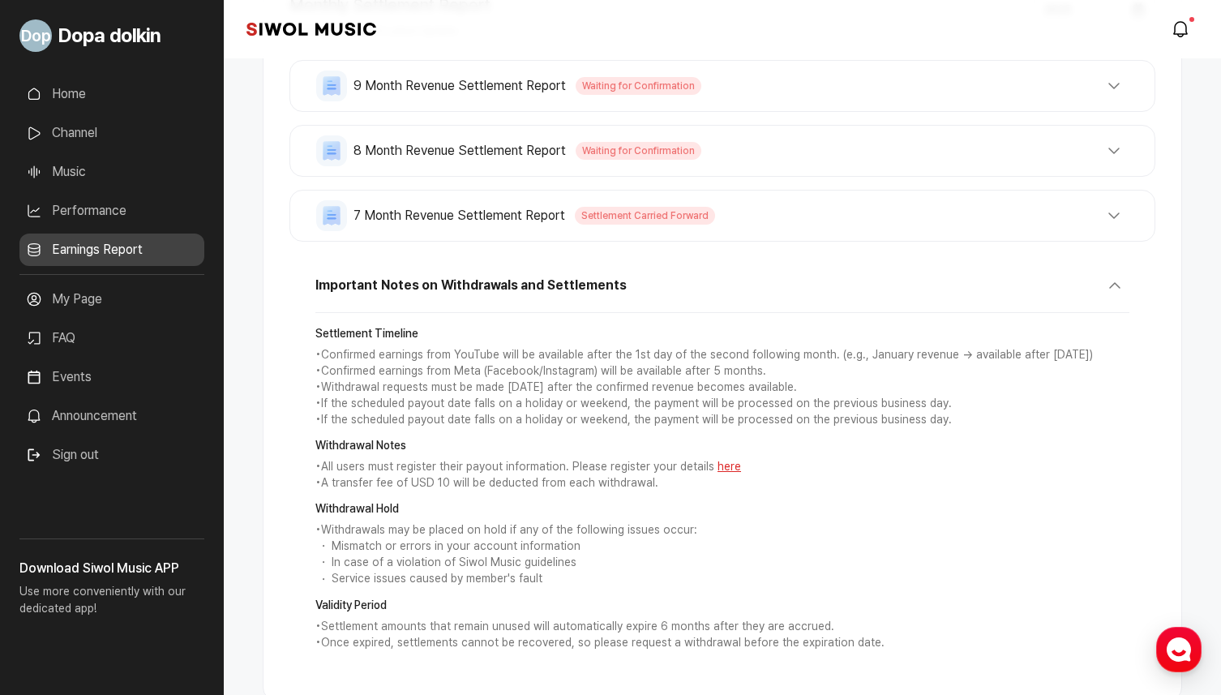
scroll to position [334, 0]
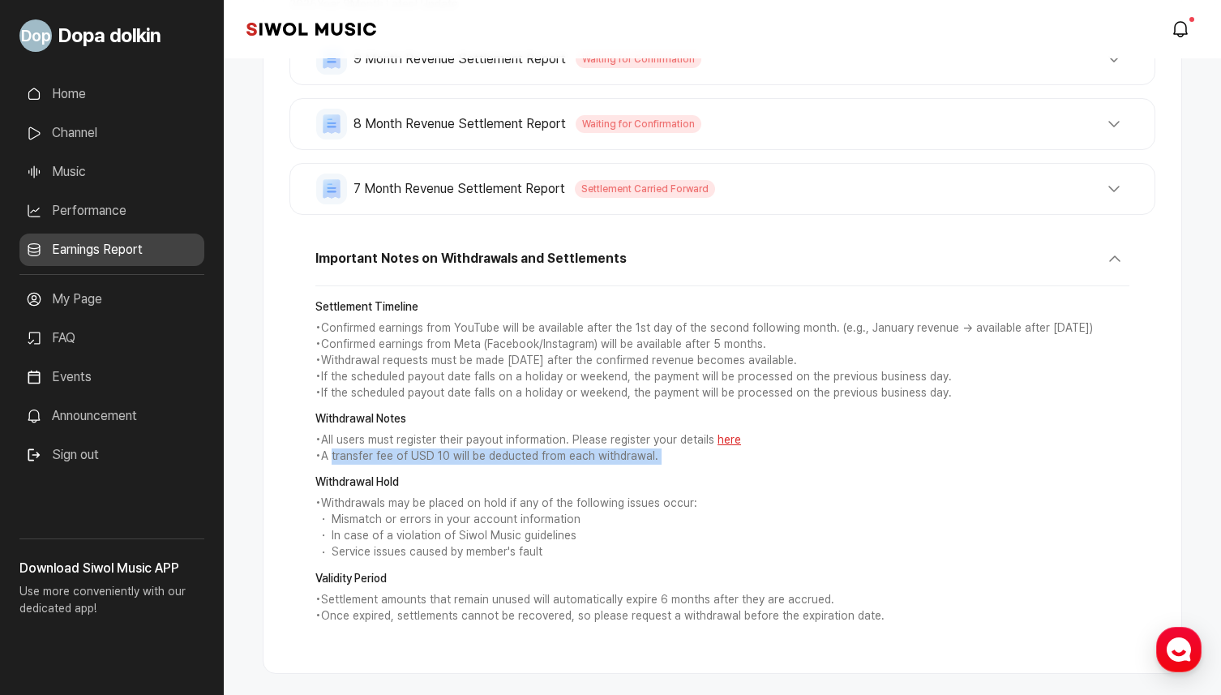
drag, startPoint x: 333, startPoint y: 455, endPoint x: 474, endPoint y: 467, distance: 141.6
click at [474, 467] on div "Settlement Timeline • Confirmed earnings from YouTube will be available after t…" at bounding box center [722, 461] width 814 height 351
drag, startPoint x: 316, startPoint y: 461, endPoint x: 673, endPoint y: 454, distance: 356.9
click at [673, 454] on p "• A transfer fee of USD 10 will be deducted from each withdrawal." at bounding box center [722, 456] width 814 height 16
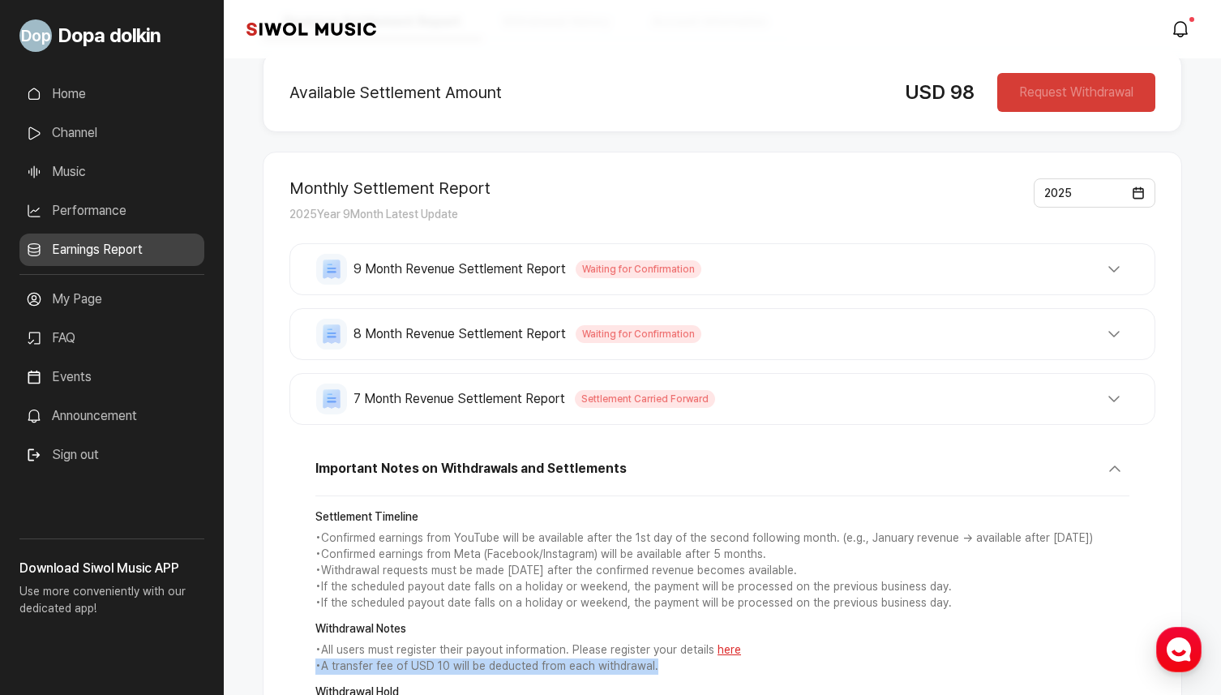
scroll to position [0, 0]
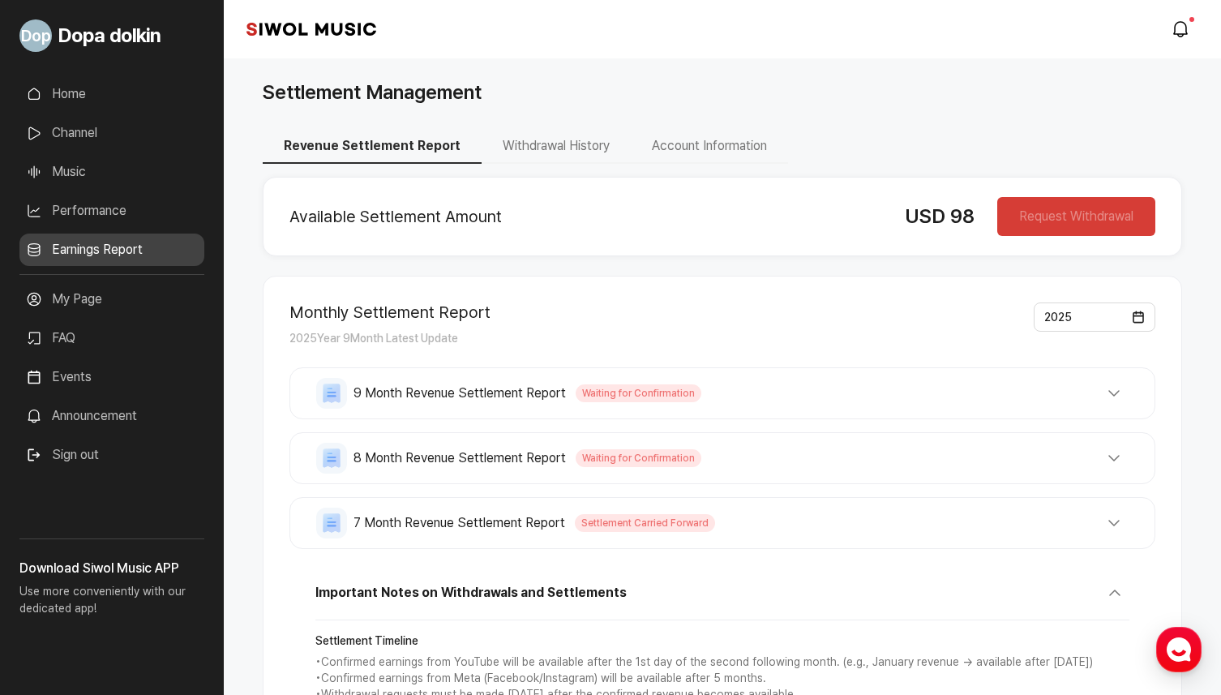
click at [775, 411] on div "9 Month Revenue Settlement Report Waiting for Confirmation Total Revenue USD 5.…" at bounding box center [723, 393] width 866 height 52
click at [779, 505] on div "7 Month Revenue Settlement Report Settlement Carried Forward Total Revenue USD …" at bounding box center [723, 523] width 866 height 52
click at [779, 522] on button "7 Month Revenue Settlement Report Settlement Carried Forward" at bounding box center [722, 523] width 813 height 31
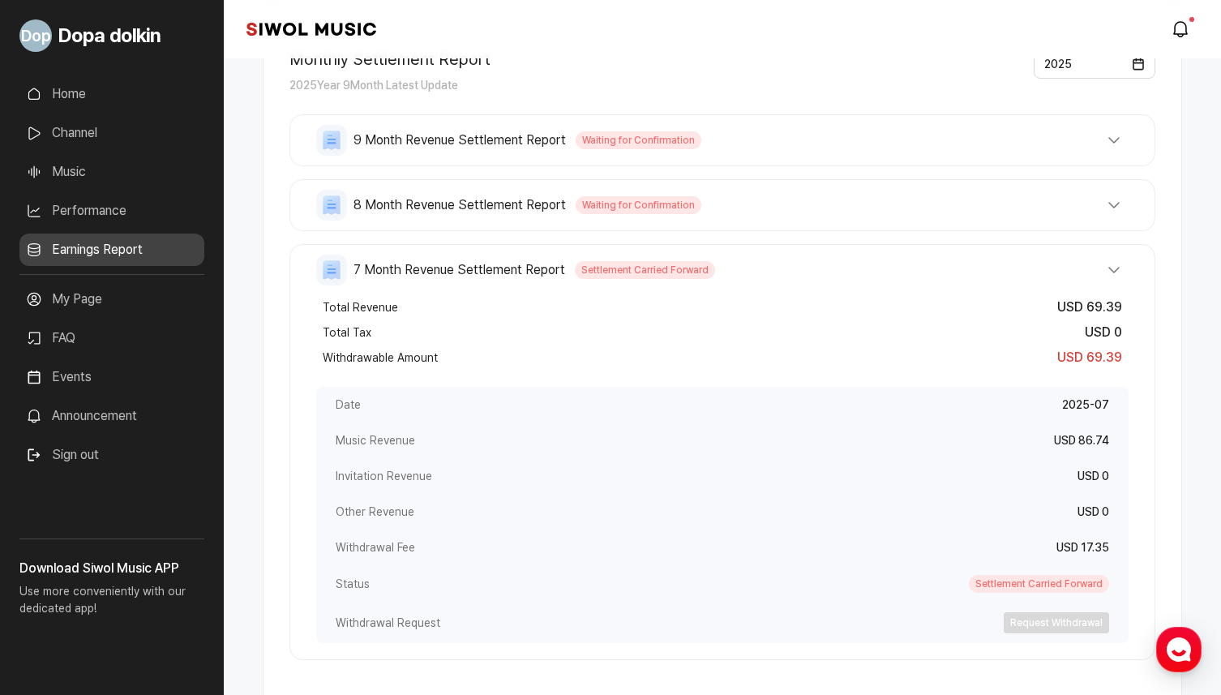
scroll to position [407, 0]
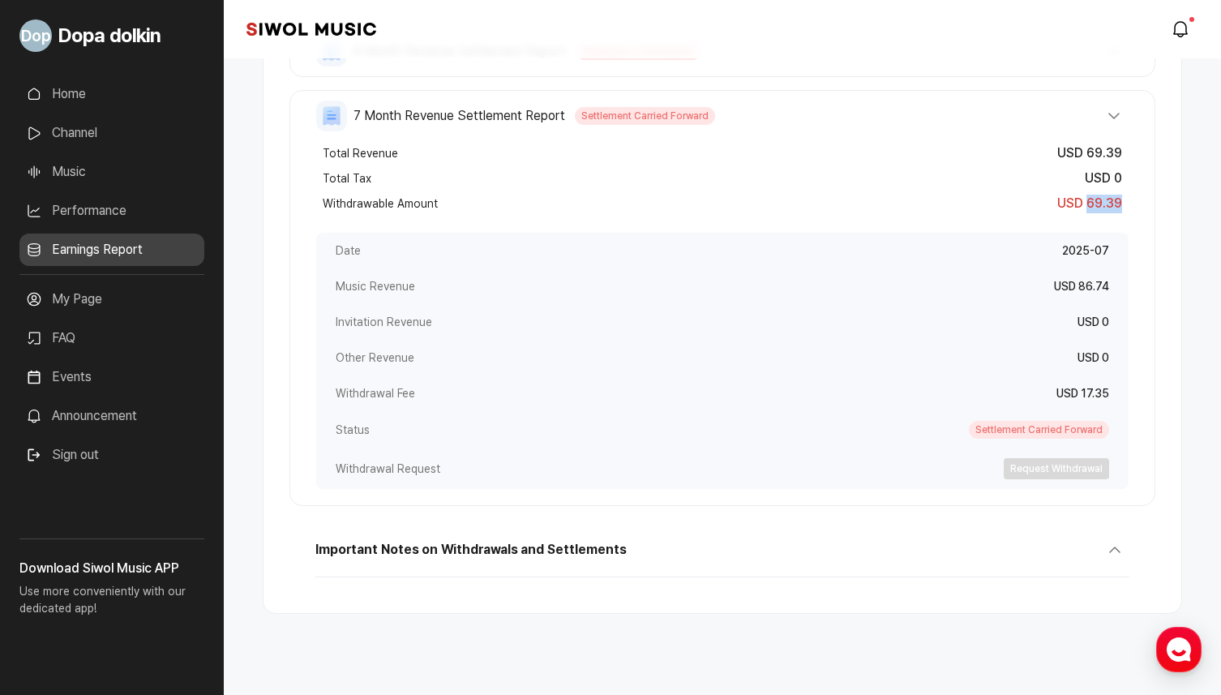
drag, startPoint x: 1088, startPoint y: 201, endPoint x: 1135, endPoint y: 202, distance: 47.0
click at [1135, 202] on div "7 Month Revenue Settlement Report Settlement Carried Forward Total Revenue USD …" at bounding box center [723, 298] width 866 height 416
click at [858, 530] on div "Important Notes on Withdrawals and Settlements Settlement Timeline • Confirmed …" at bounding box center [723, 555] width 866 height 62
click at [860, 557] on button "Important Notes on Withdrawals and Settlements" at bounding box center [722, 555] width 814 height 42
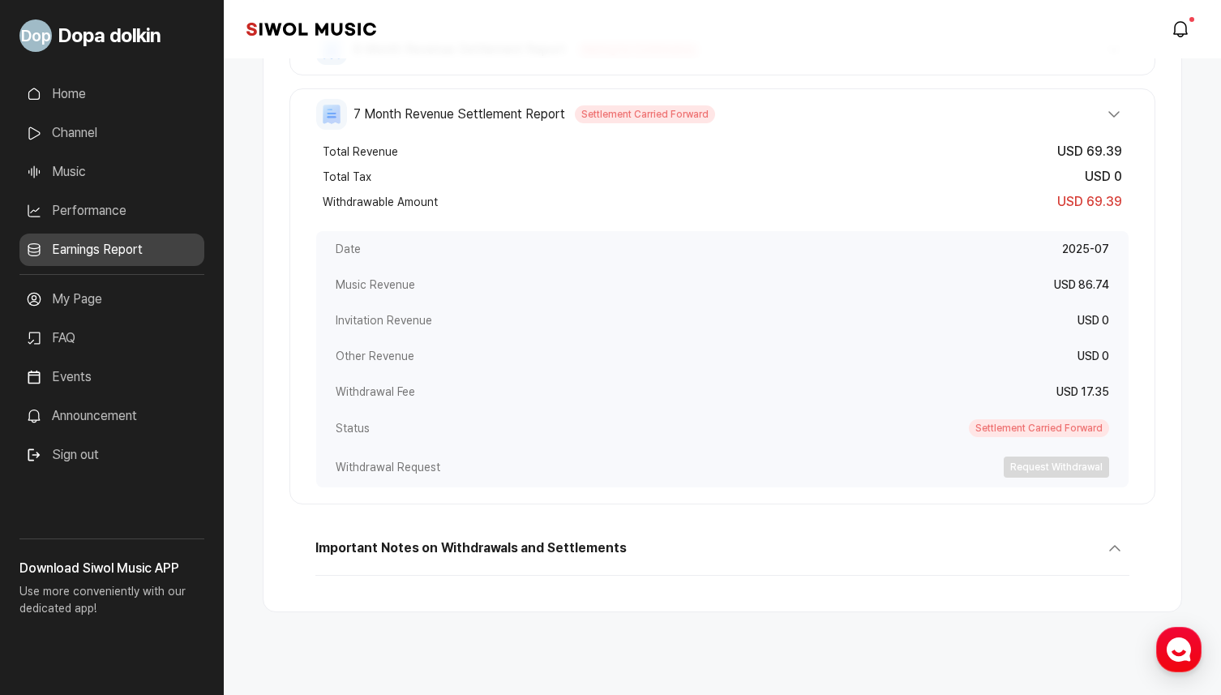
scroll to position [397, 0]
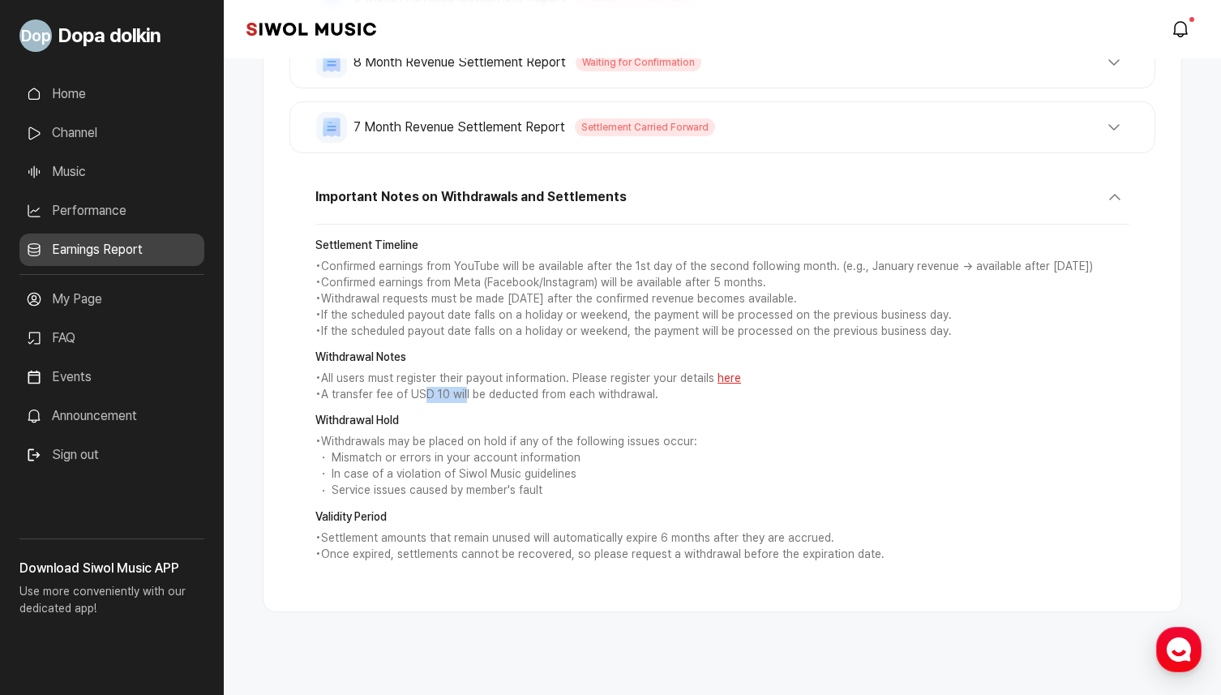
drag, startPoint x: 423, startPoint y: 395, endPoint x: 464, endPoint y: 397, distance: 41.4
click at [464, 397] on p "• A transfer fee of USD 10 will be deducted from each withdrawal." at bounding box center [722, 395] width 814 height 16
drag, startPoint x: 448, startPoint y: 397, endPoint x: 422, endPoint y: 397, distance: 26.0
click at [422, 397] on p "• A transfer fee of USD 10 will be deducted from each withdrawal." at bounding box center [722, 395] width 814 height 16
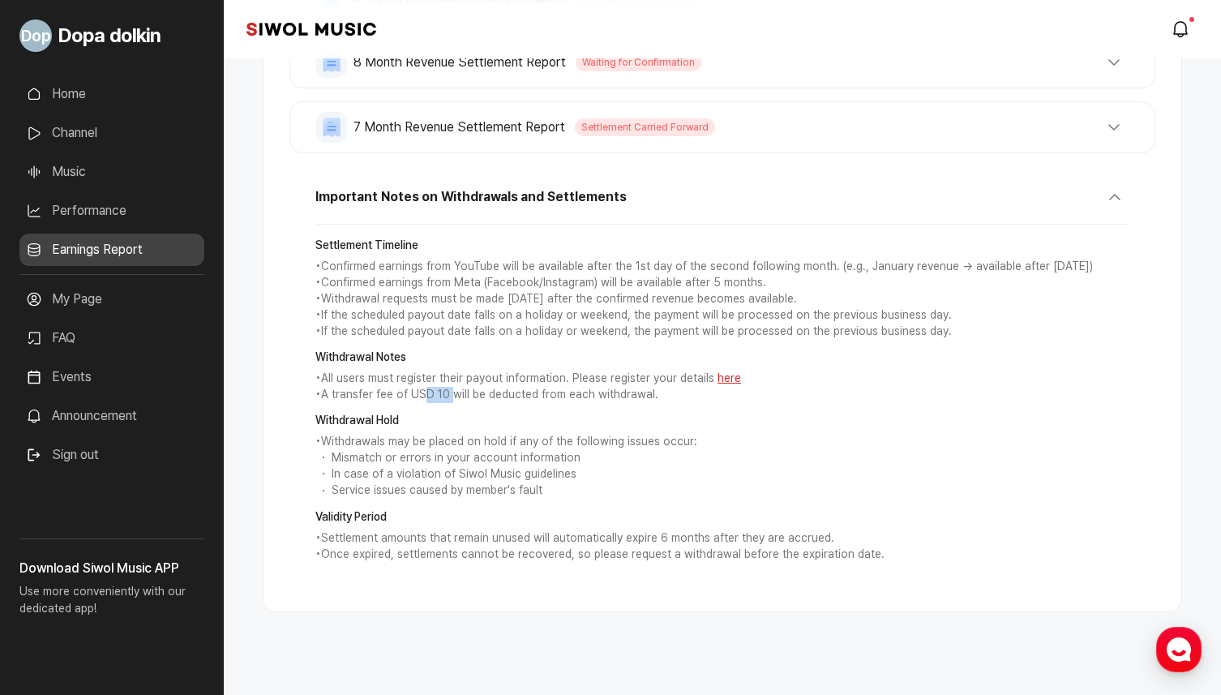
click at [422, 397] on p "• A transfer fee of USD 10 will be deducted from each withdrawal." at bounding box center [722, 395] width 814 height 16
click at [756, 131] on button "7 Month Revenue Settlement Report Settlement Carried Forward" at bounding box center [722, 127] width 813 height 31
click at [848, 410] on div "Settlement Timeline • Confirmed earnings from YouTube will be available after t…" at bounding box center [722, 400] width 814 height 351
click at [939, 148] on div "7 Month Revenue Settlement Report Settlement Carried Forward Total Revenue USD …" at bounding box center [723, 127] width 866 height 52
click at [934, 133] on button "7 Month Revenue Settlement Report Settlement Carried Forward" at bounding box center [722, 127] width 813 height 31
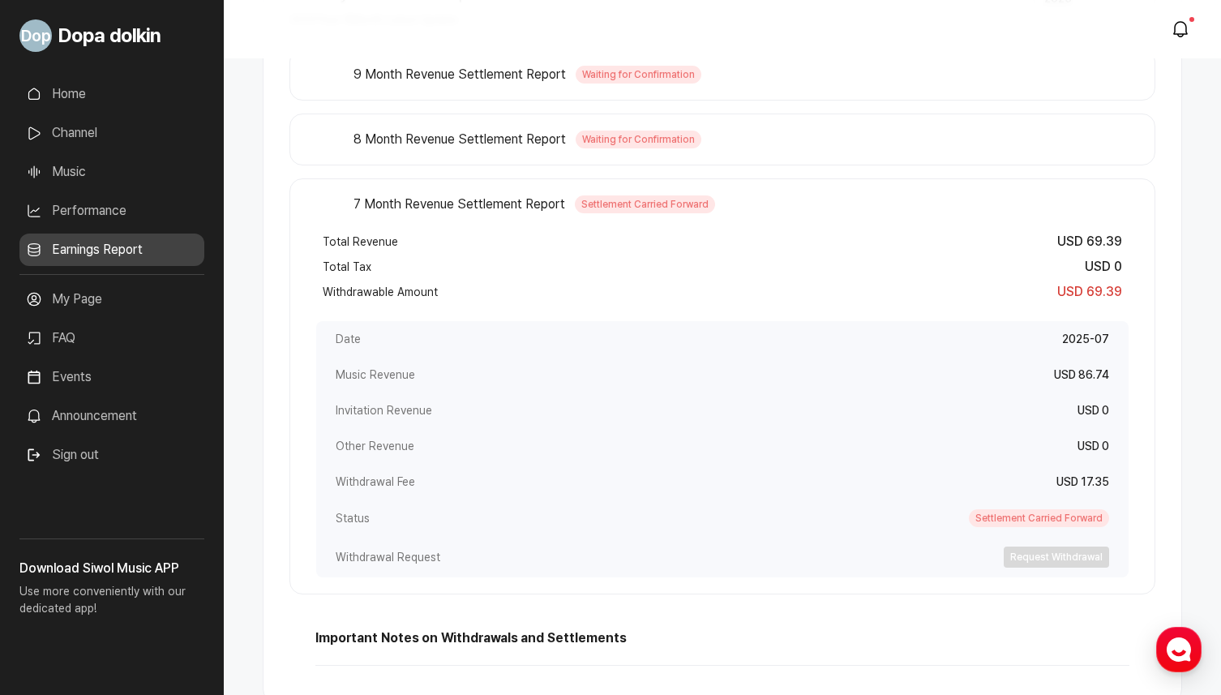
click at [935, 143] on button "8 Month Revenue Settlement Report Waiting for Confirmation" at bounding box center [722, 139] width 813 height 31
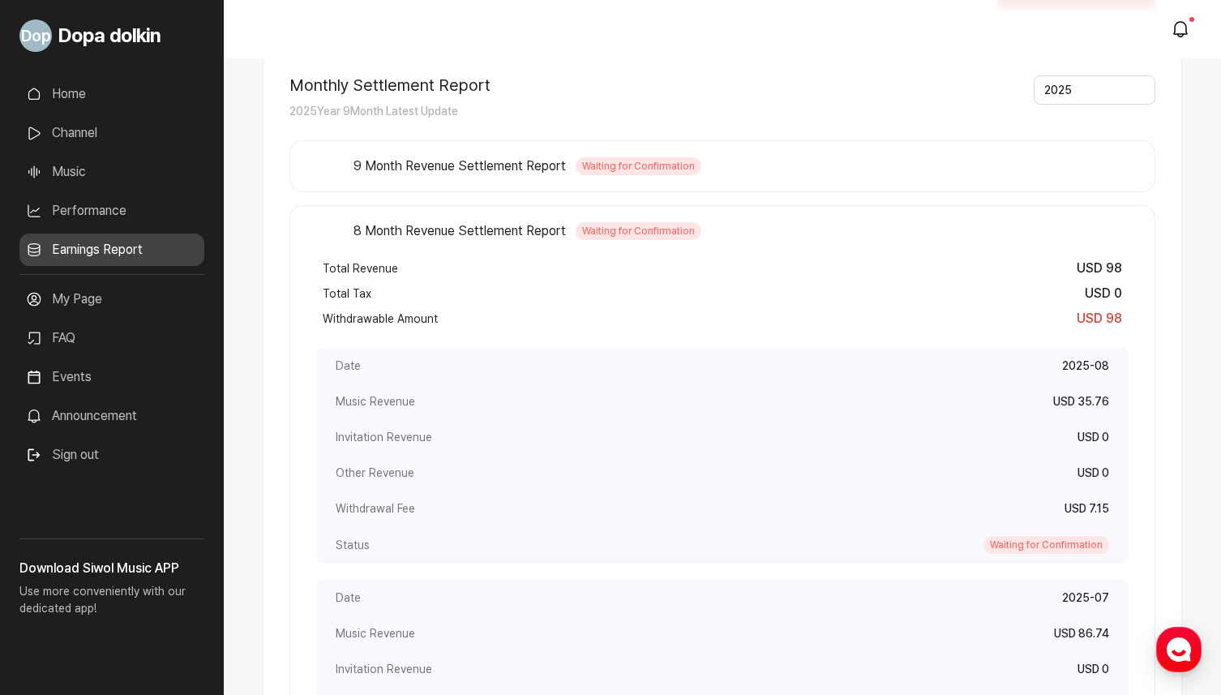
scroll to position [180, 0]
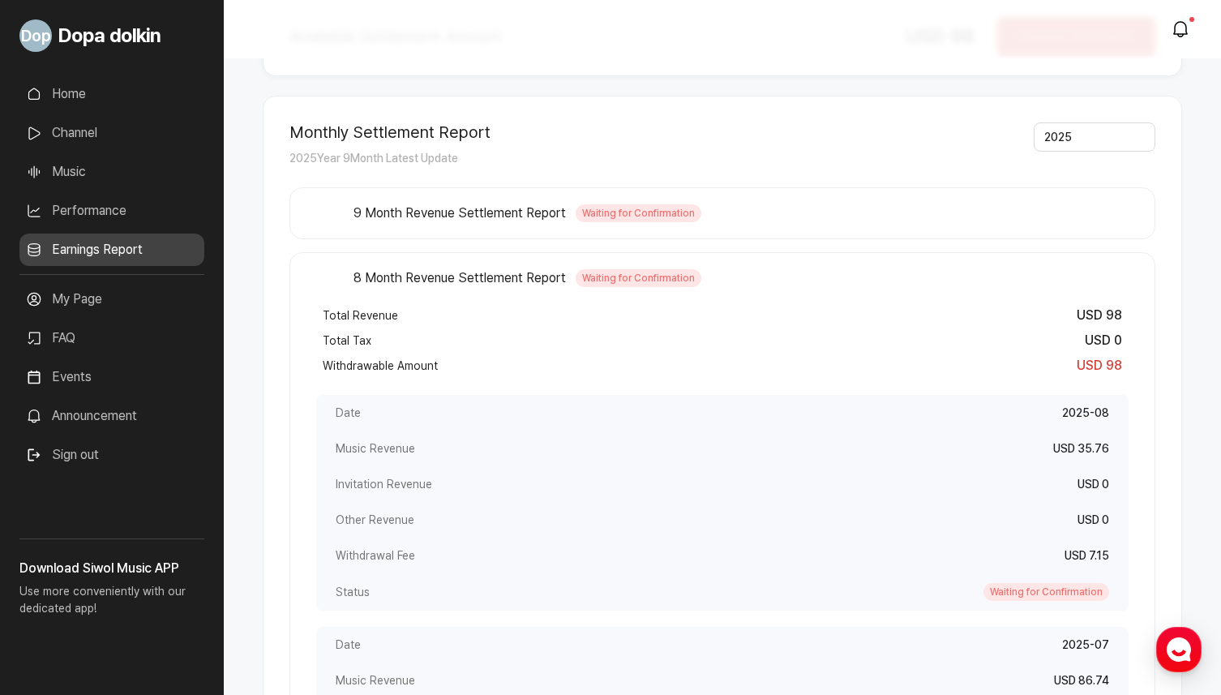
click at [933, 219] on button "9 Month Revenue Settlement Report Waiting for Confirmation" at bounding box center [722, 213] width 813 height 31
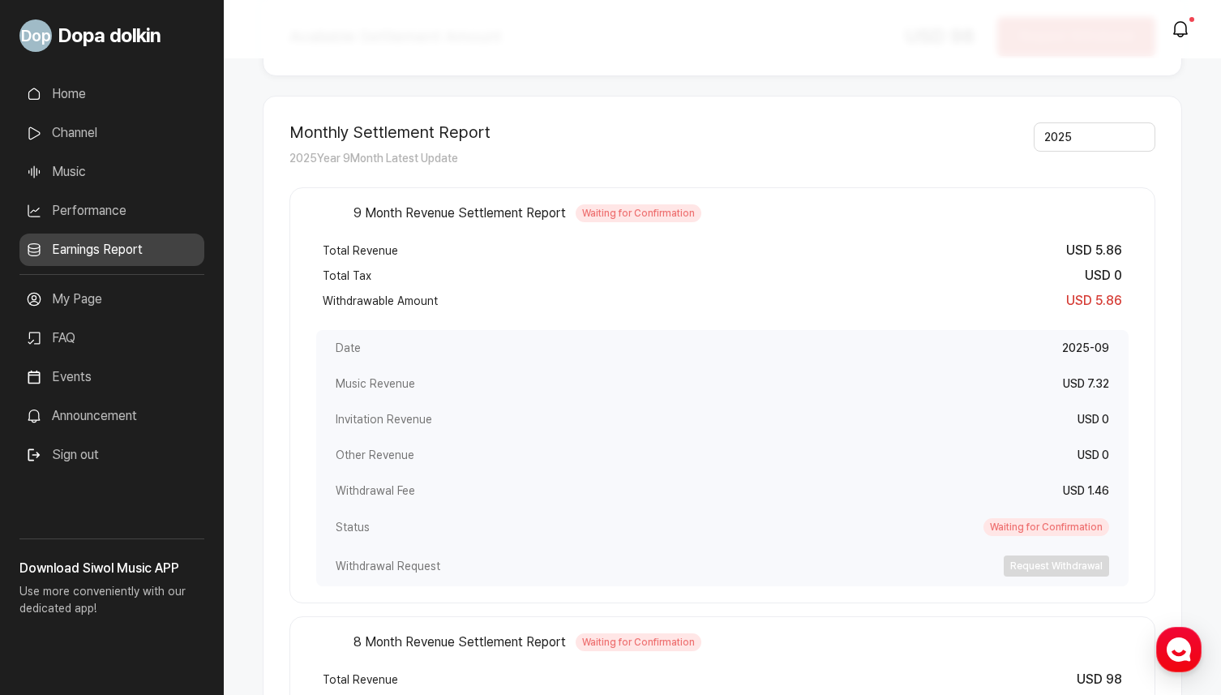
click at [898, 144] on div "Monthly Settlement Report 2025 Year 9 Month Latest Update 2025" at bounding box center [723, 144] width 866 height 45
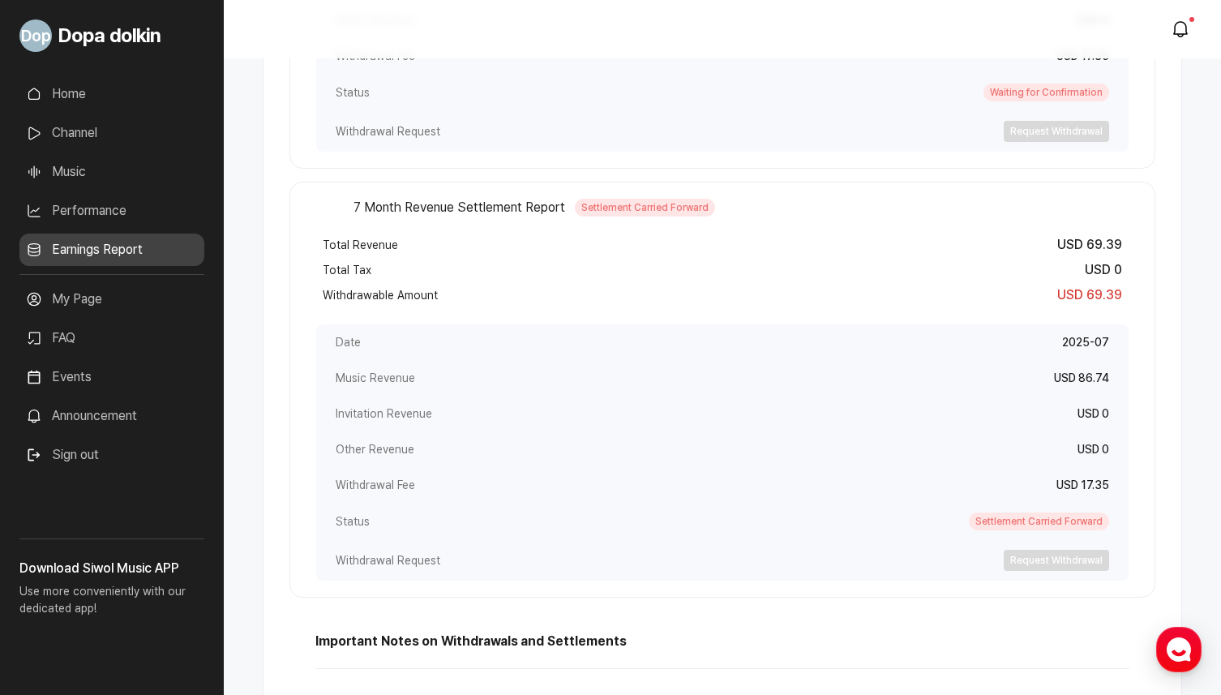
scroll to position [1369, 0]
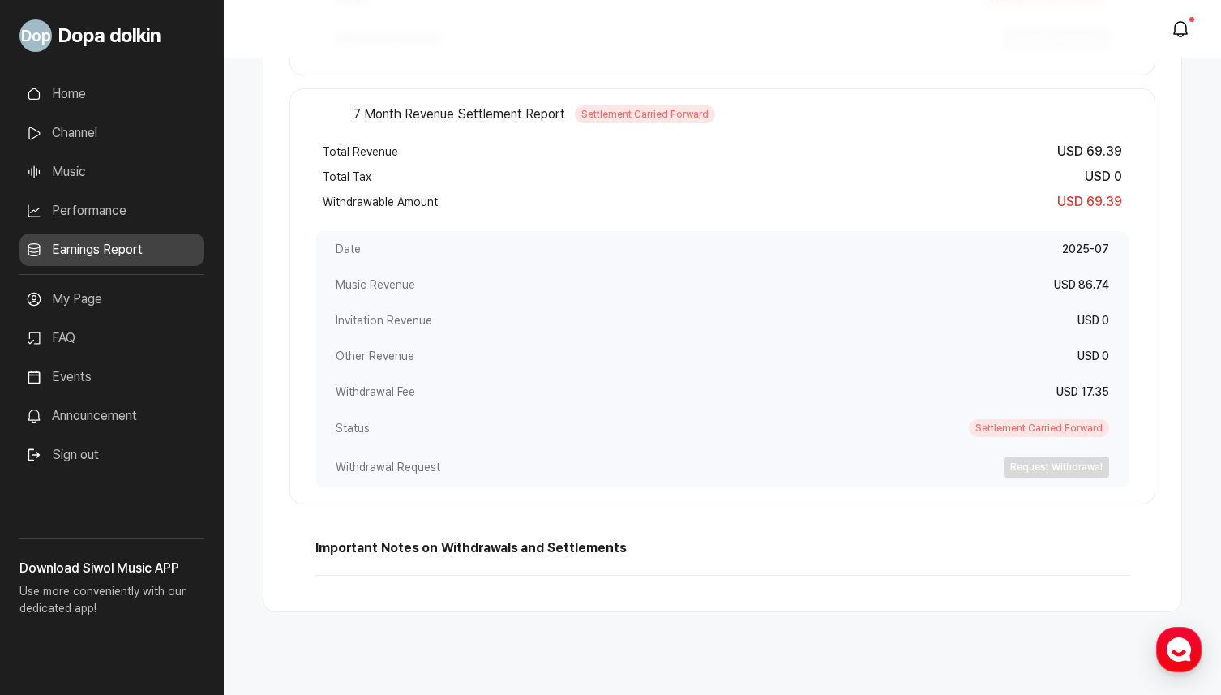
click at [862, 347] on div "Other Revenue USD 0" at bounding box center [722, 356] width 813 height 36
click at [844, 345] on div "Other Revenue USD 0" at bounding box center [722, 356] width 813 height 36
click at [823, 329] on div "Invitation Revenue USD 0" at bounding box center [722, 321] width 813 height 36
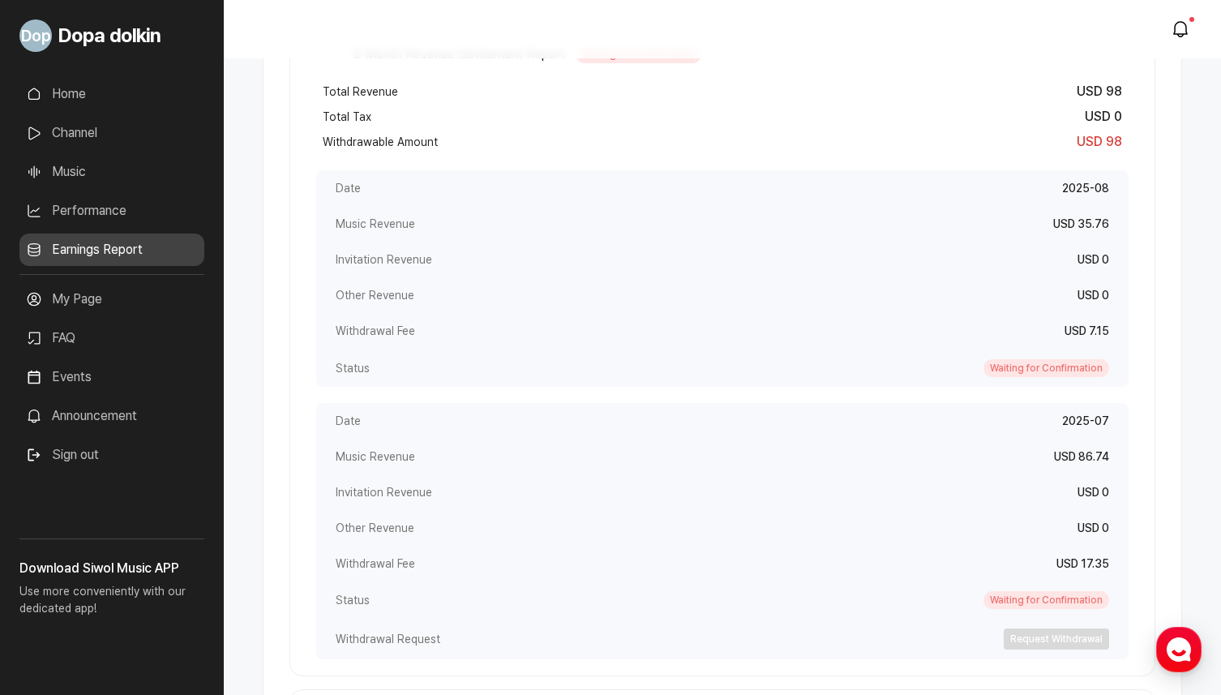
scroll to position [770, 0]
drag, startPoint x: 1081, startPoint y: 223, endPoint x: 1124, endPoint y: 221, distance: 43.1
click at [1124, 221] on div "Music Revenue USD 35.76" at bounding box center [722, 222] width 813 height 36
copy span "35.76"
drag, startPoint x: 1093, startPoint y: 328, endPoint x: 1109, endPoint y: 328, distance: 16.2
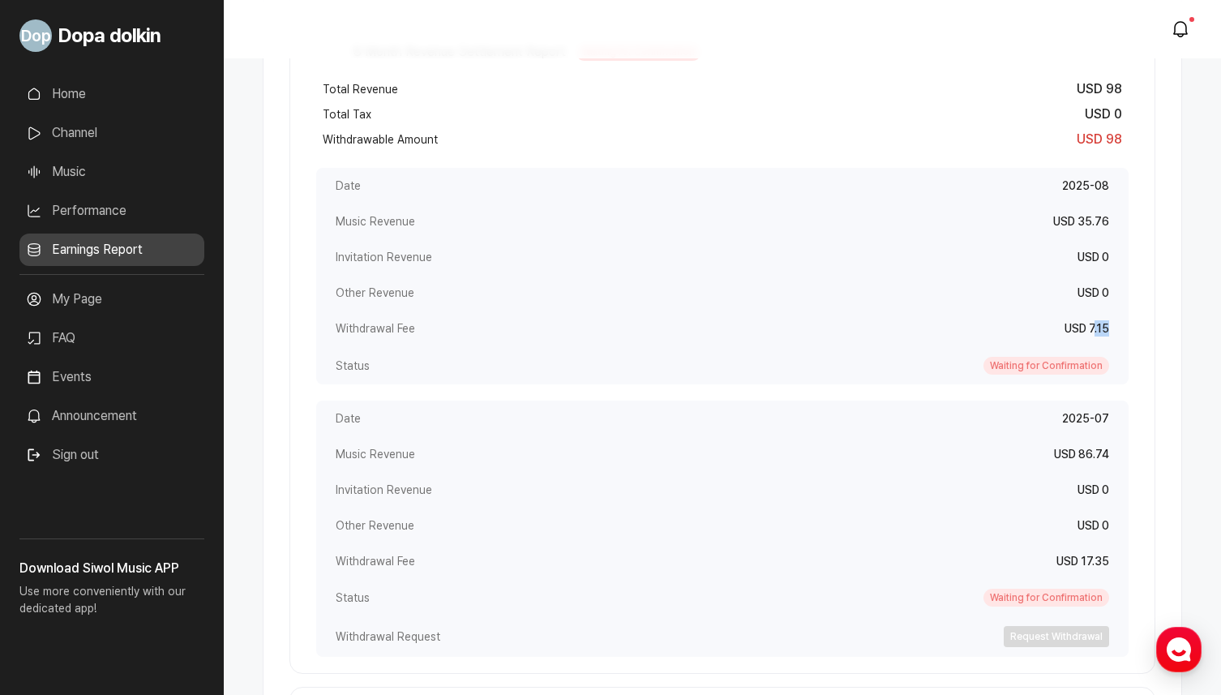
click at [1110, 328] on div "Withdrawal Fee USD 7.15" at bounding box center [722, 329] width 813 height 36
click at [1109, 328] on div "Withdrawal Fee USD 7.15" at bounding box center [722, 329] width 813 height 36
drag, startPoint x: 1109, startPoint y: 328, endPoint x: 1092, endPoint y: 328, distance: 17.1
click at [1092, 328] on span "USD 7.15" at bounding box center [1087, 328] width 45 height 13
click at [744, 324] on div "Withdrawal Fee USD 7.15" at bounding box center [722, 329] width 813 height 36
